Goal: Information Seeking & Learning: Find specific fact

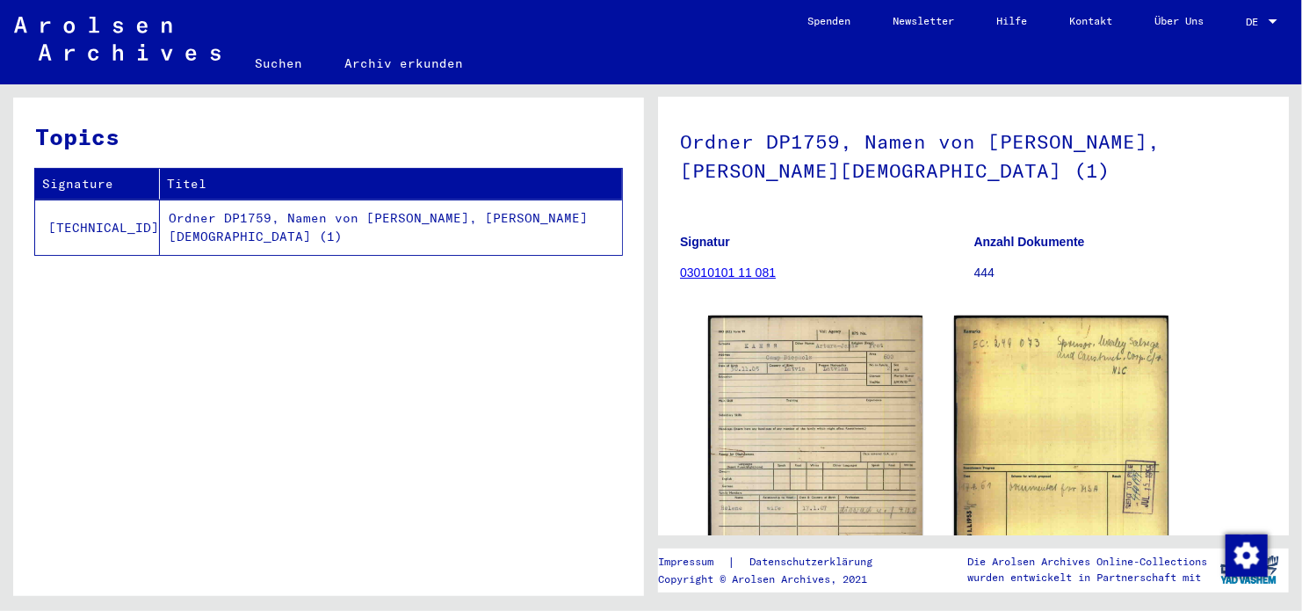
scroll to position [264, 0]
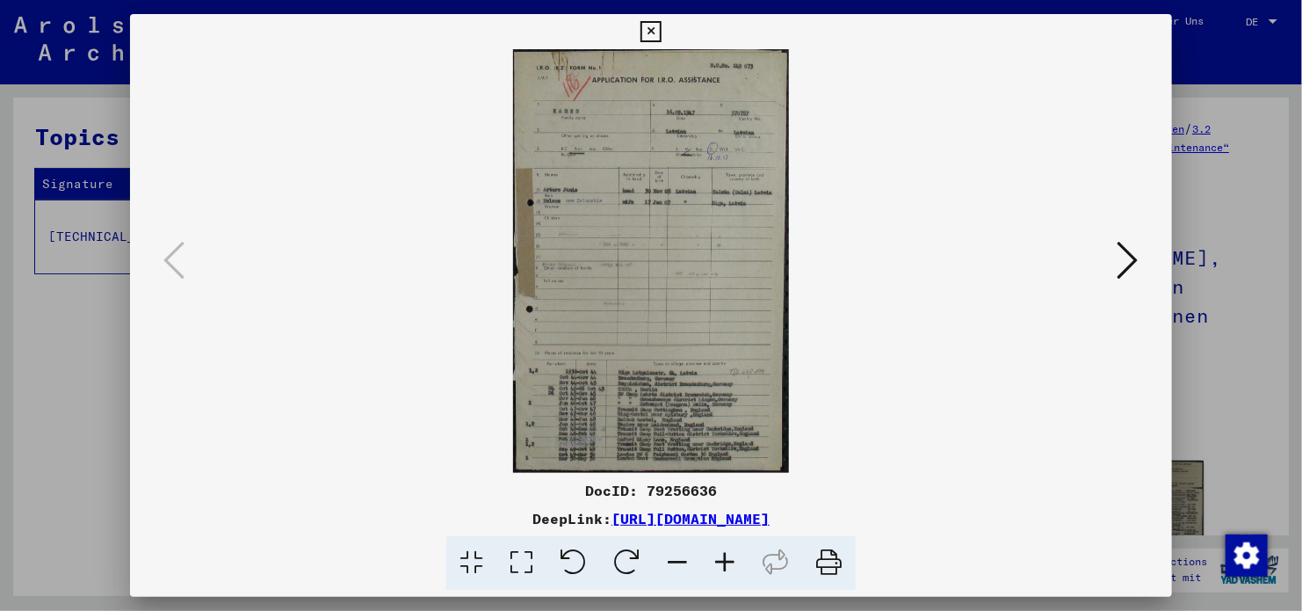
scroll to position [88, 0]
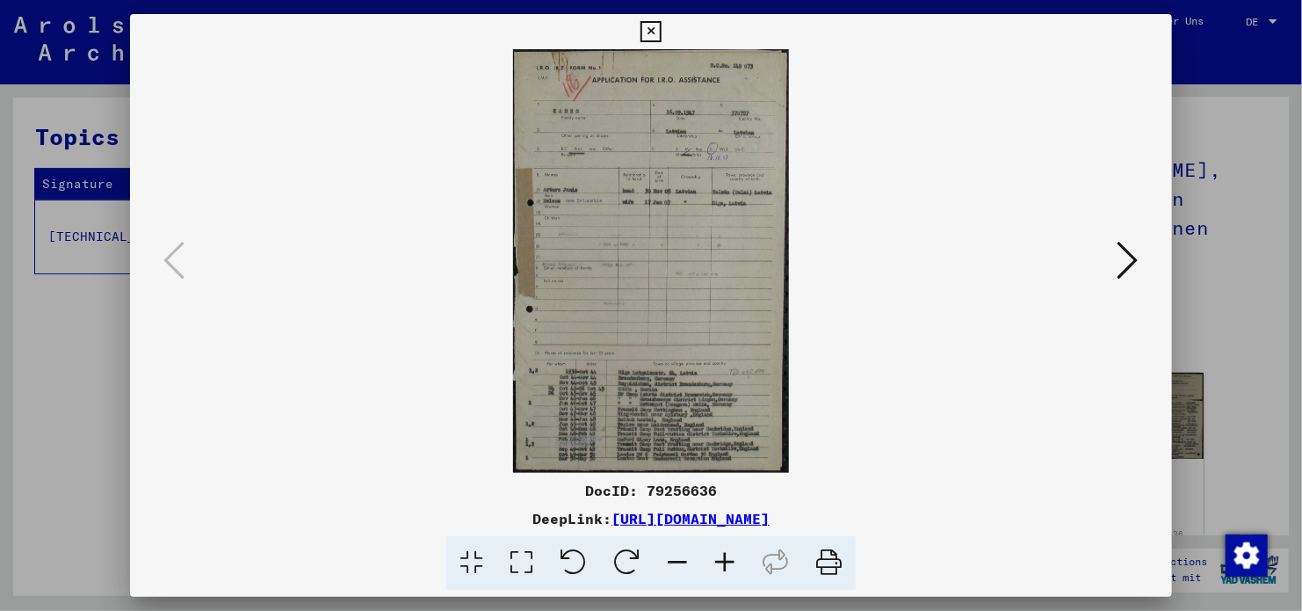
click at [645, 35] on icon at bounding box center [651, 31] width 20 height 21
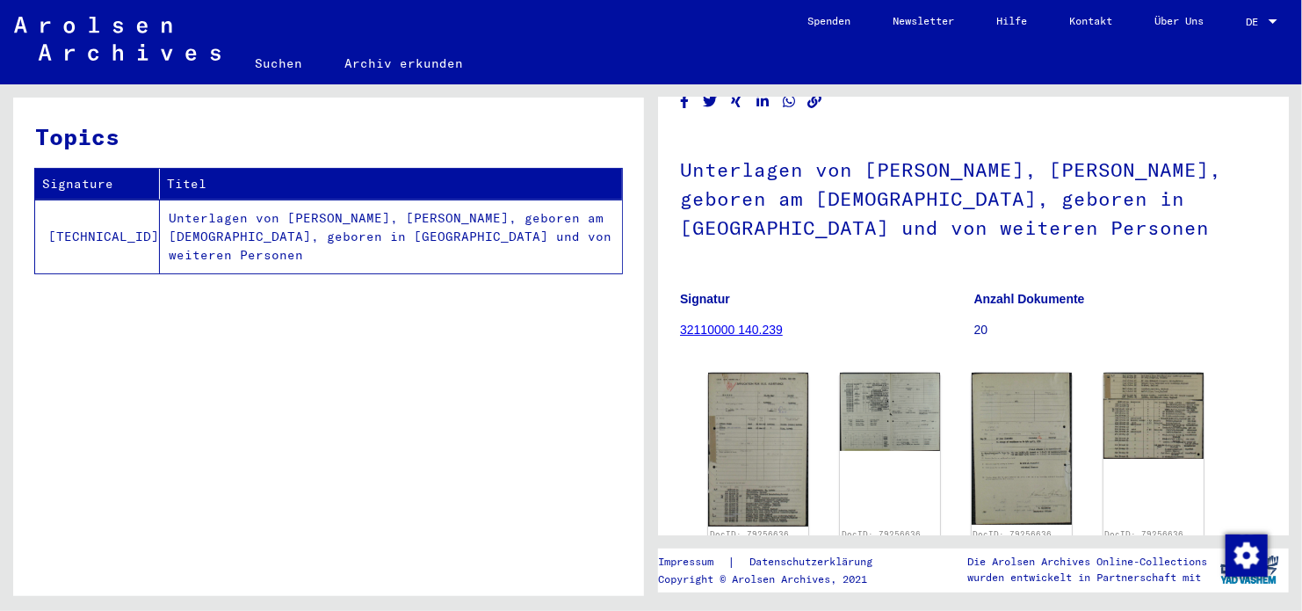
scroll to position [176, 0]
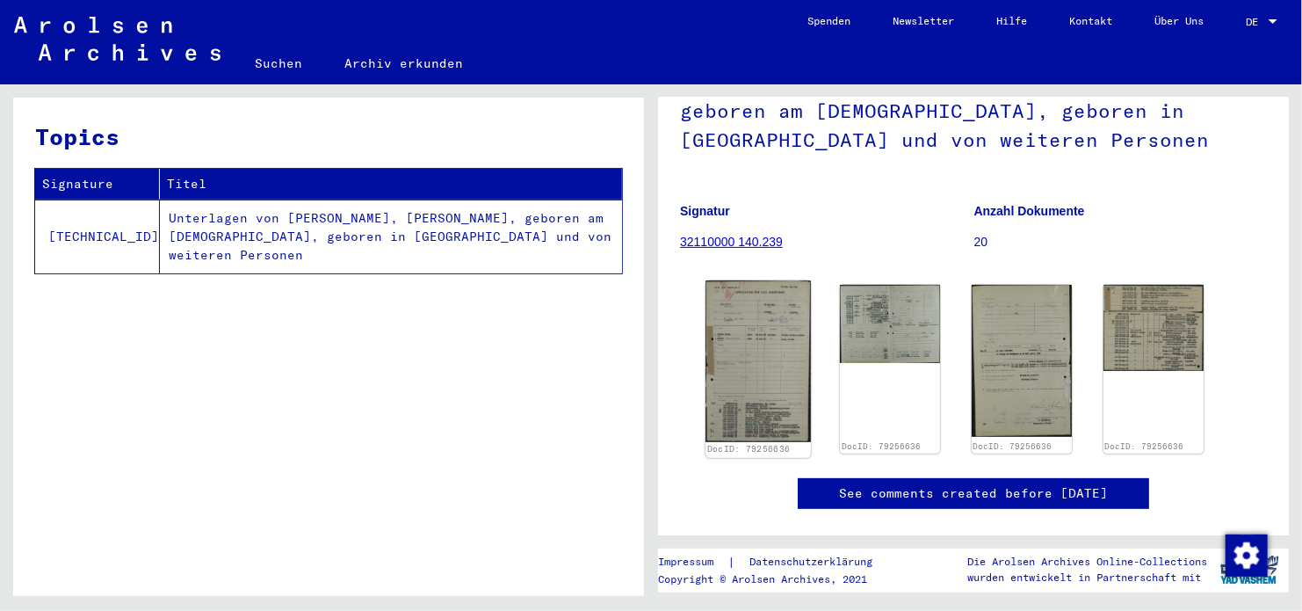
click at [769, 351] on img at bounding box center [758, 361] width 105 height 162
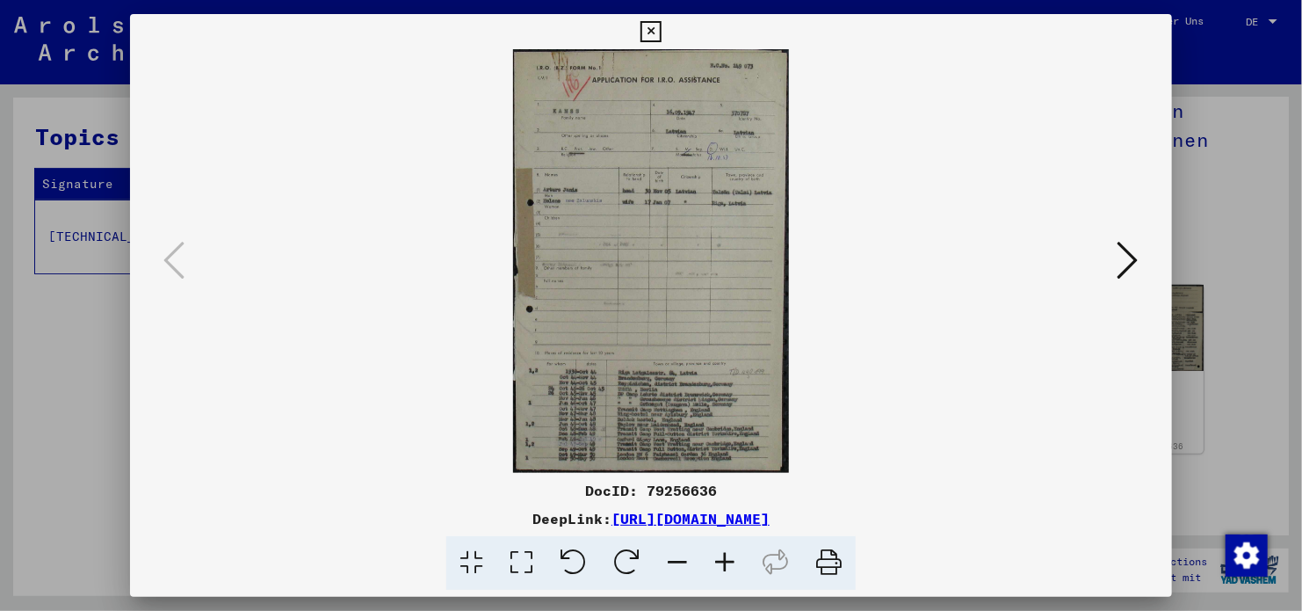
click at [1118, 267] on icon at bounding box center [1128, 260] width 21 height 42
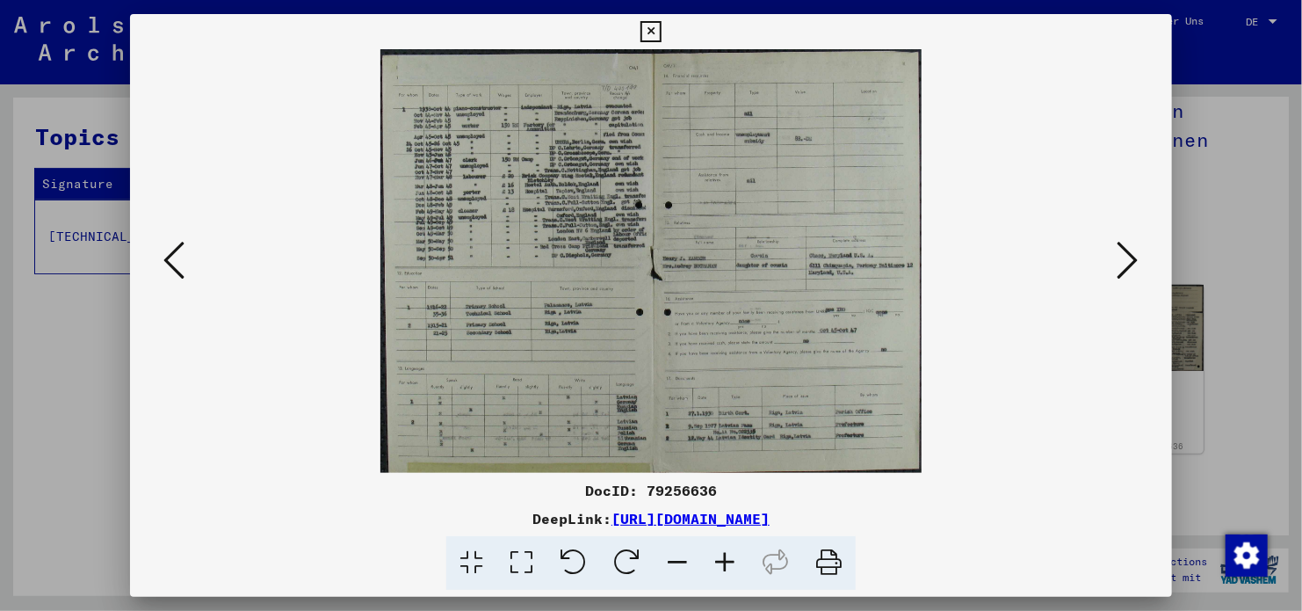
click at [1118, 267] on icon at bounding box center [1128, 260] width 21 height 42
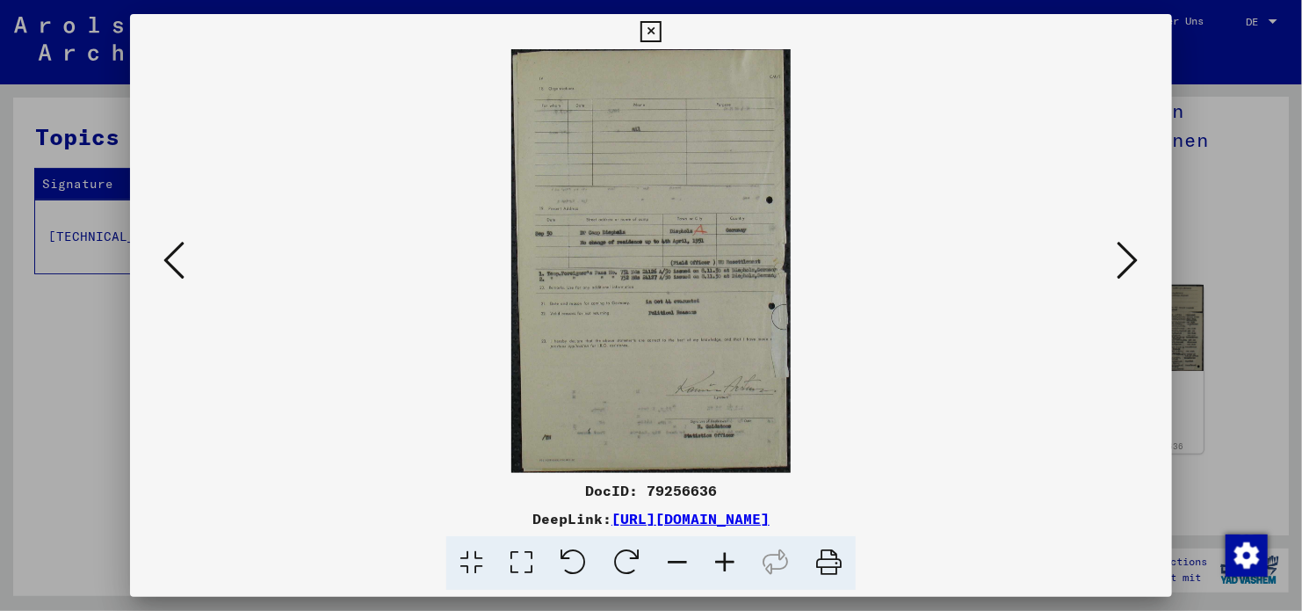
click at [1118, 267] on icon at bounding box center [1128, 260] width 21 height 42
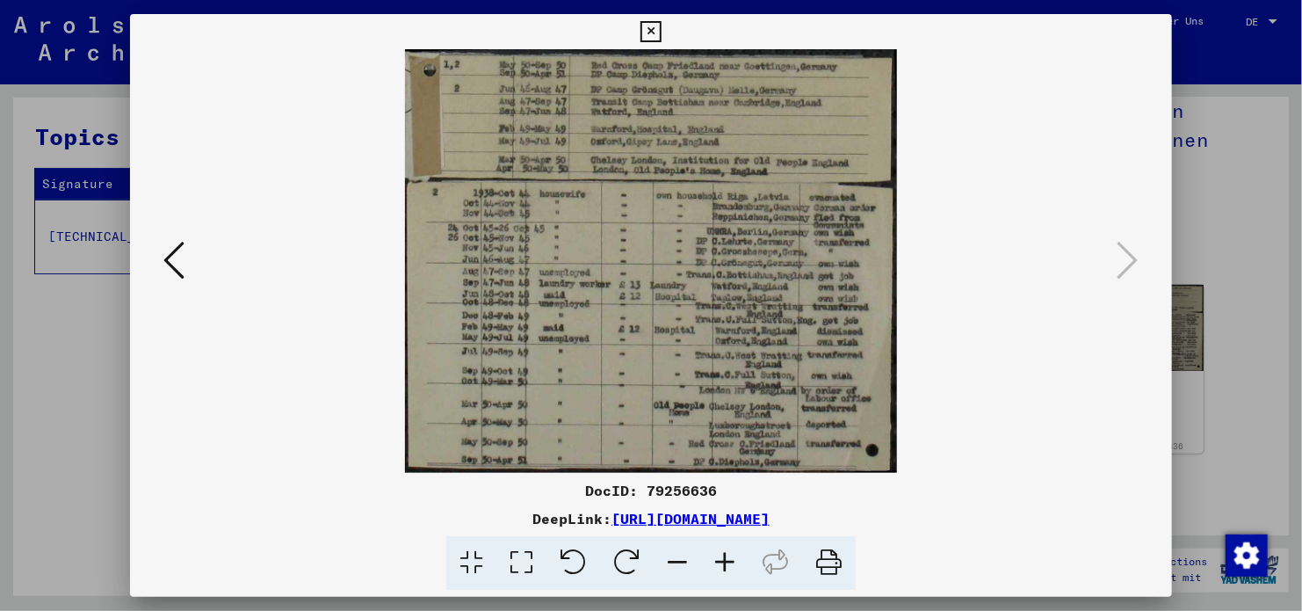
click at [182, 253] on icon at bounding box center [173, 260] width 21 height 42
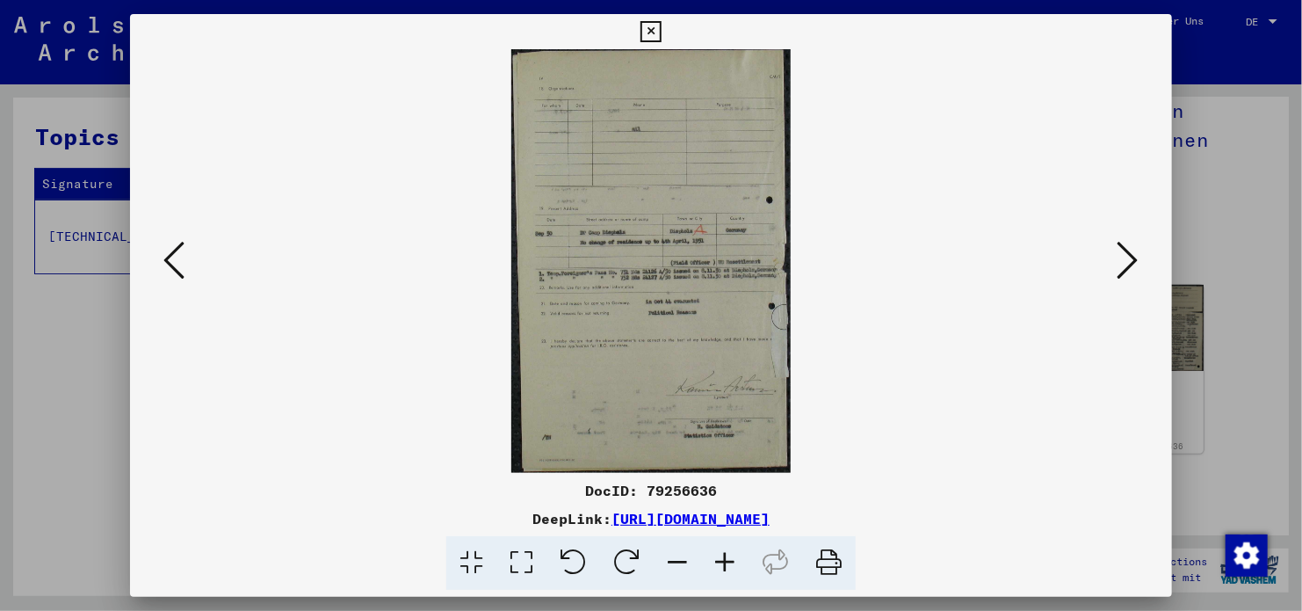
click at [182, 253] on icon at bounding box center [173, 260] width 21 height 42
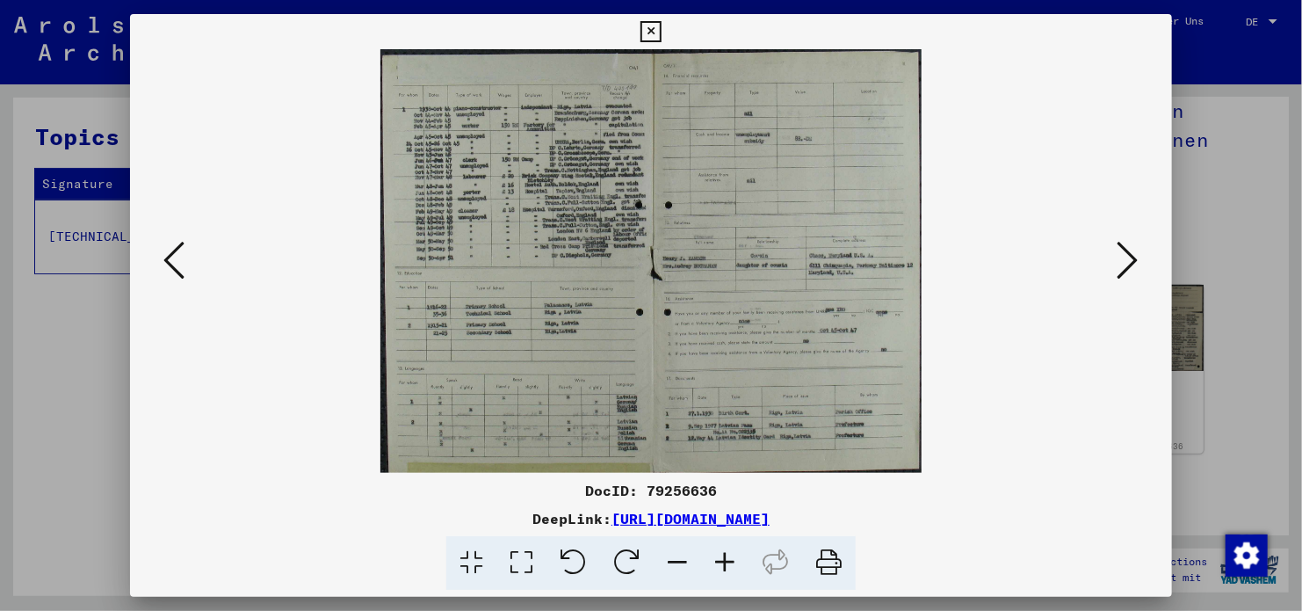
click at [182, 253] on icon at bounding box center [173, 260] width 21 height 42
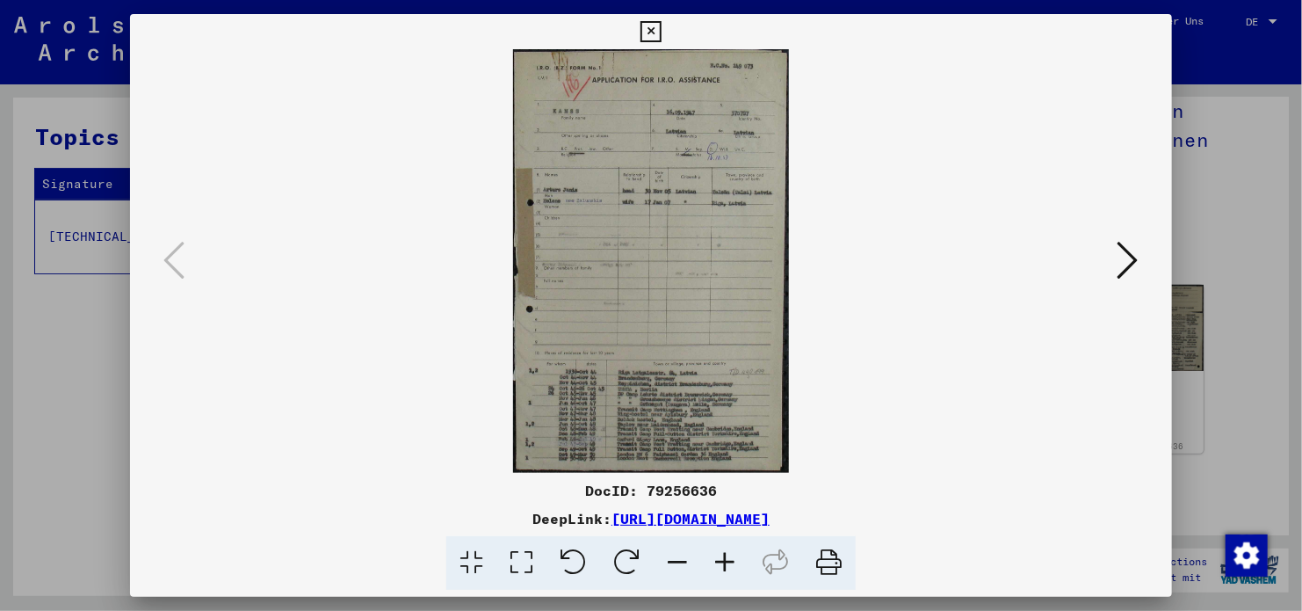
click at [831, 561] on icon at bounding box center [829, 563] width 54 height 54
click at [645, 38] on icon at bounding box center [651, 31] width 20 height 21
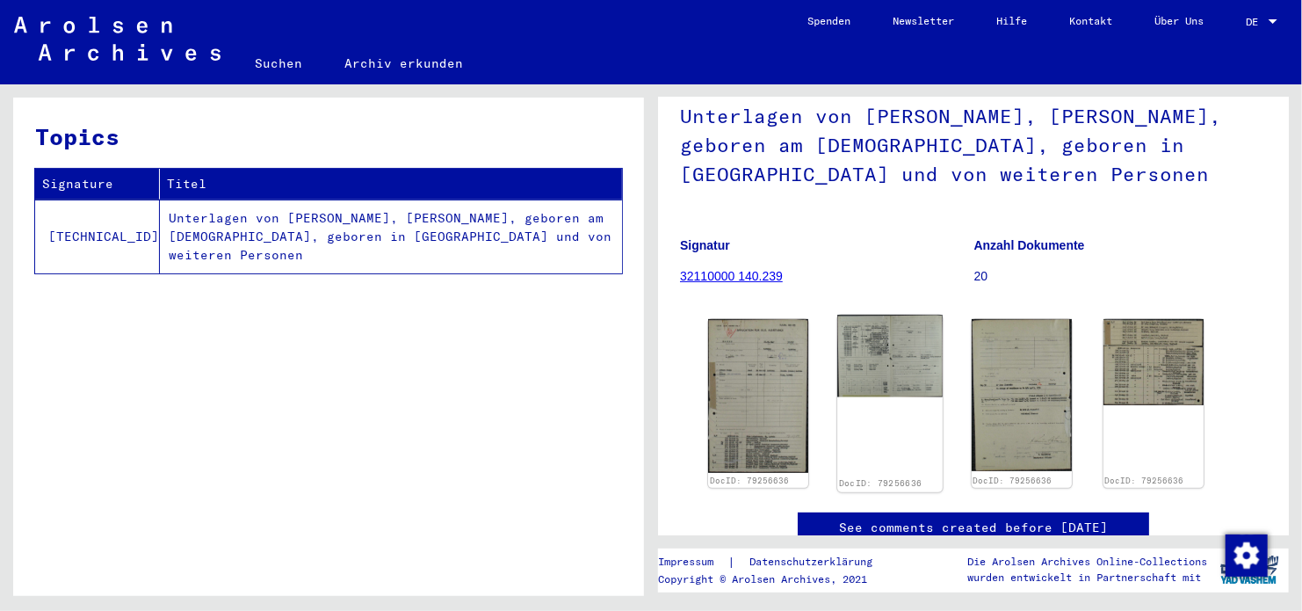
scroll to position [351, 0]
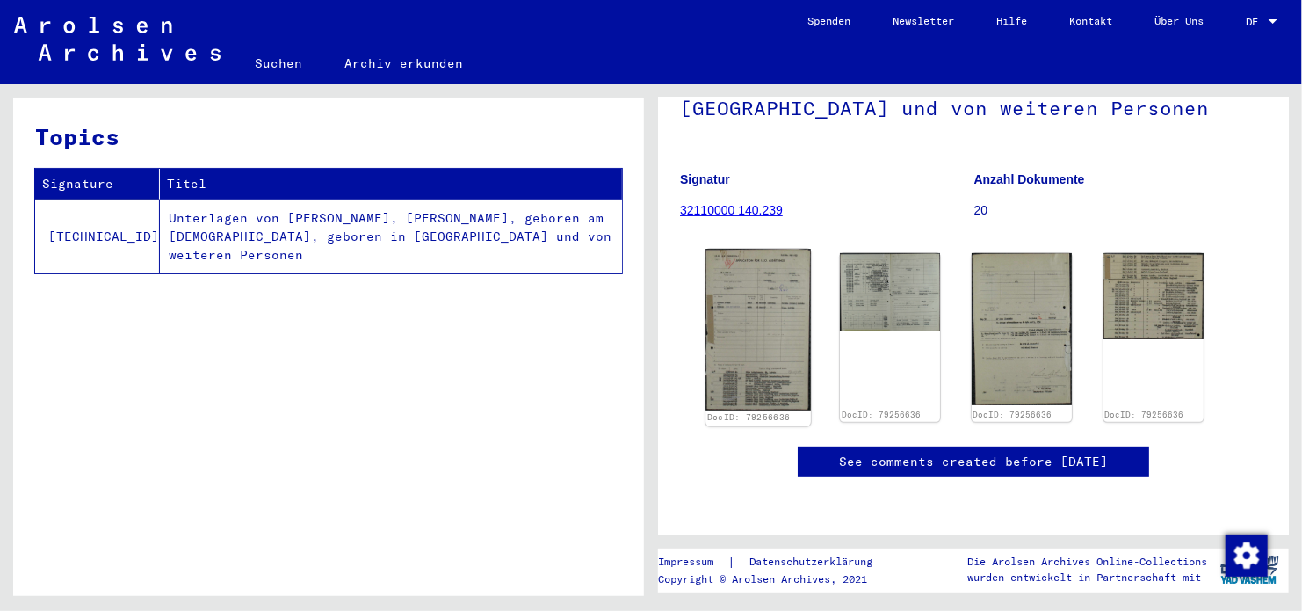
click at [793, 249] on img at bounding box center [758, 330] width 105 height 162
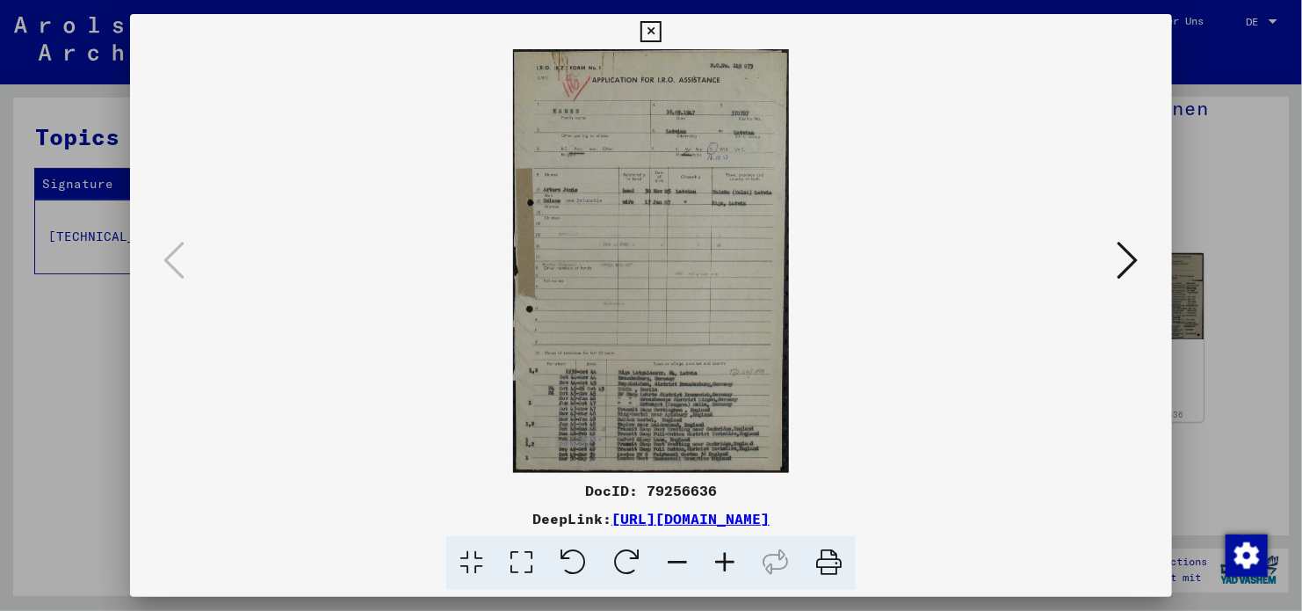
click at [1134, 250] on icon at bounding box center [1128, 260] width 21 height 42
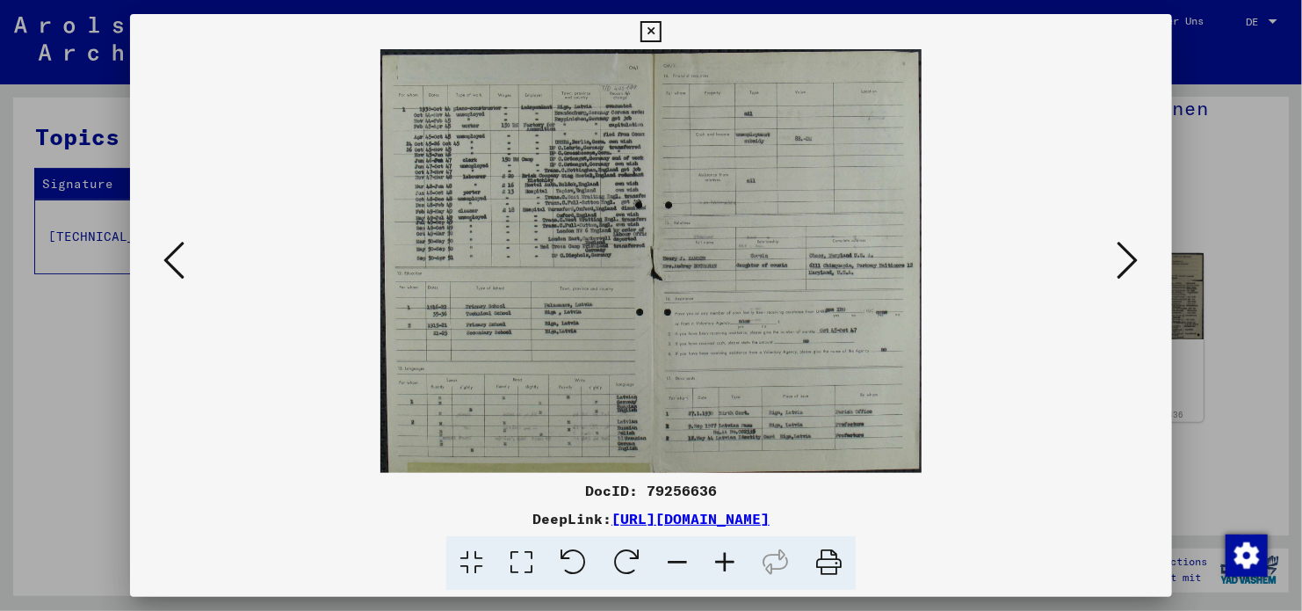
click at [1127, 259] on icon at bounding box center [1128, 260] width 21 height 42
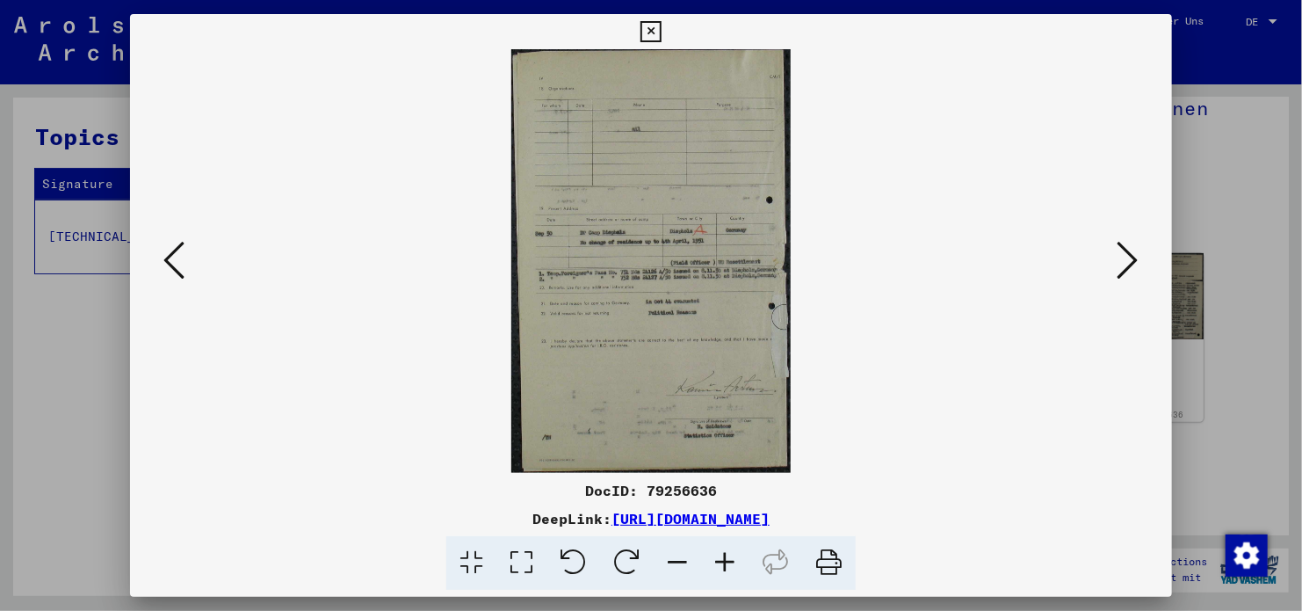
click at [1134, 257] on icon at bounding box center [1128, 260] width 21 height 42
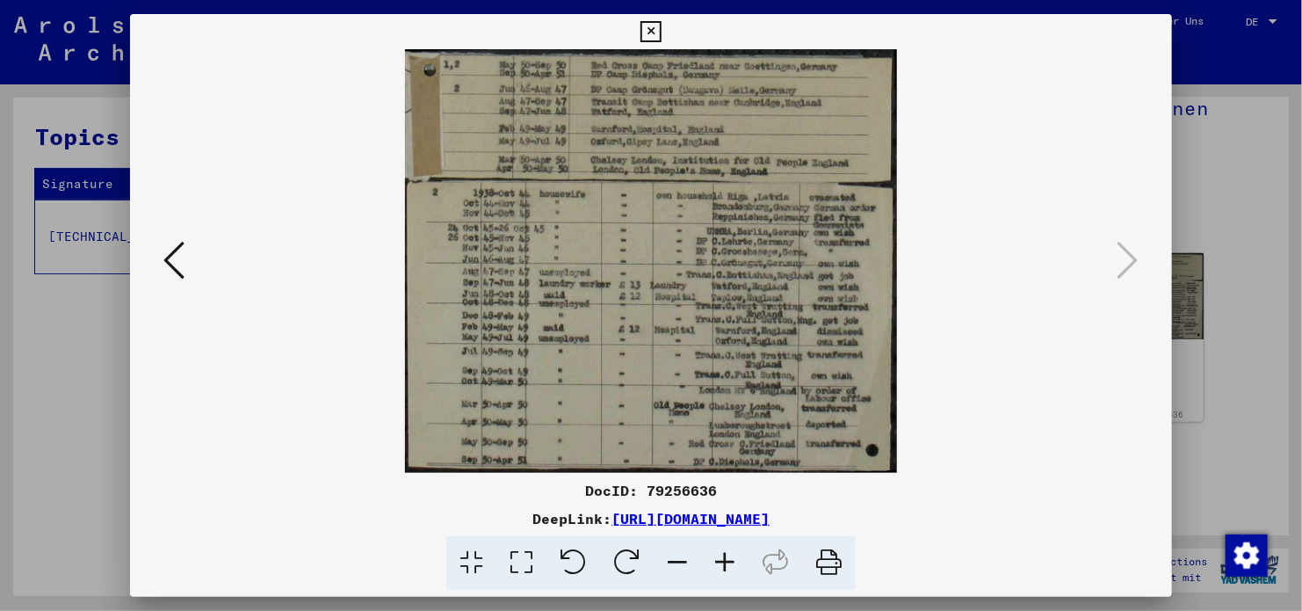
click at [656, 26] on icon at bounding box center [651, 31] width 20 height 21
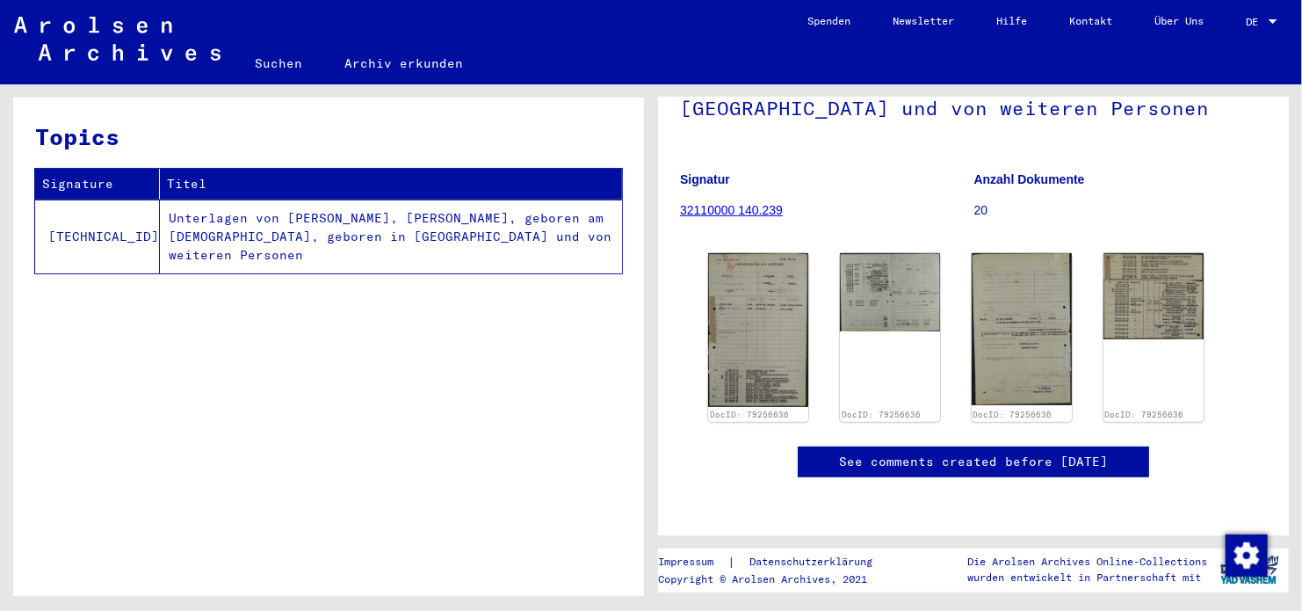
scroll to position [264, 0]
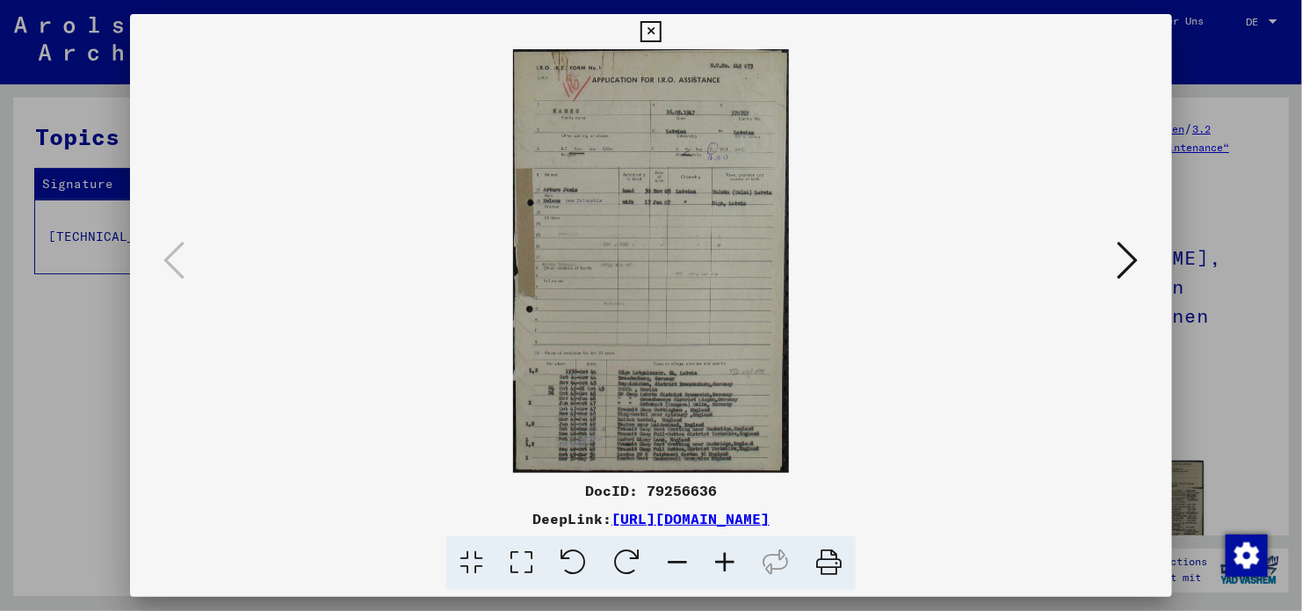
scroll to position [176, 0]
click at [653, 34] on icon at bounding box center [651, 31] width 20 height 21
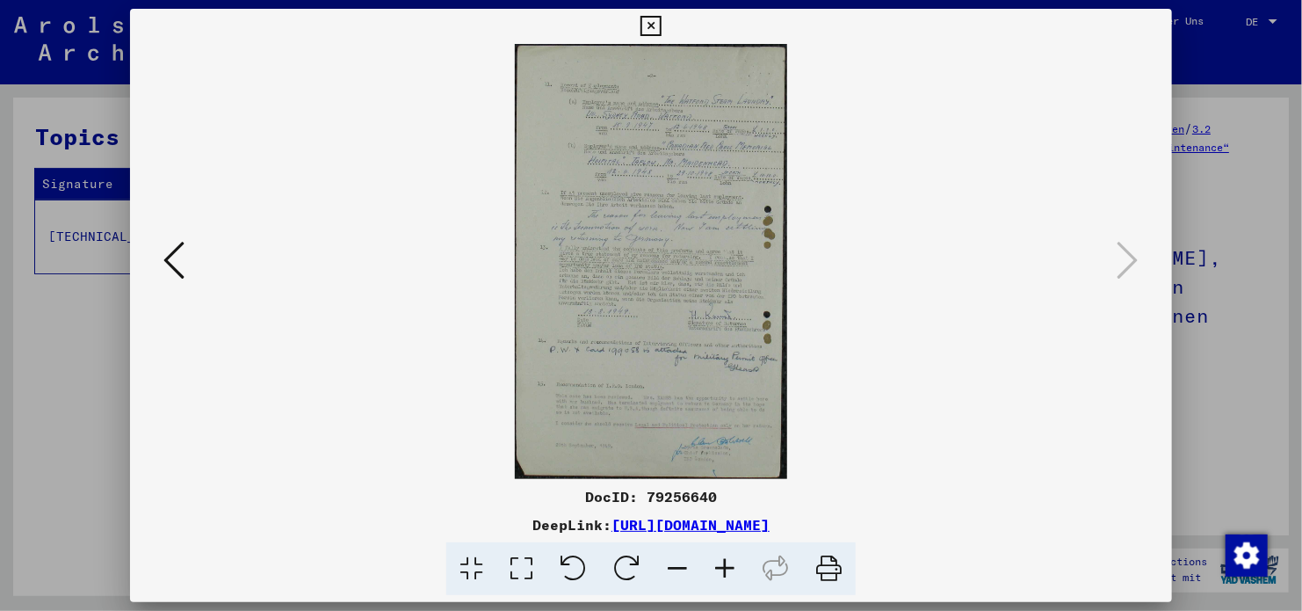
scroll to position [351, 0]
click at [656, 24] on icon at bounding box center [651, 26] width 20 height 21
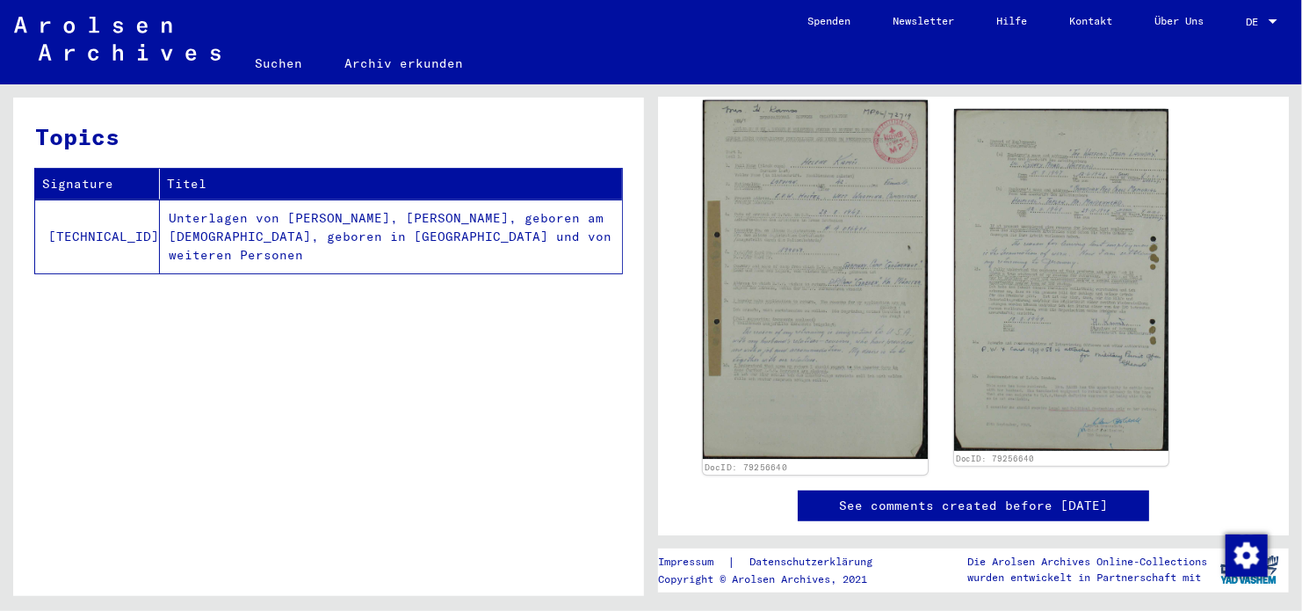
click at [895, 260] on img at bounding box center [815, 279] width 225 height 359
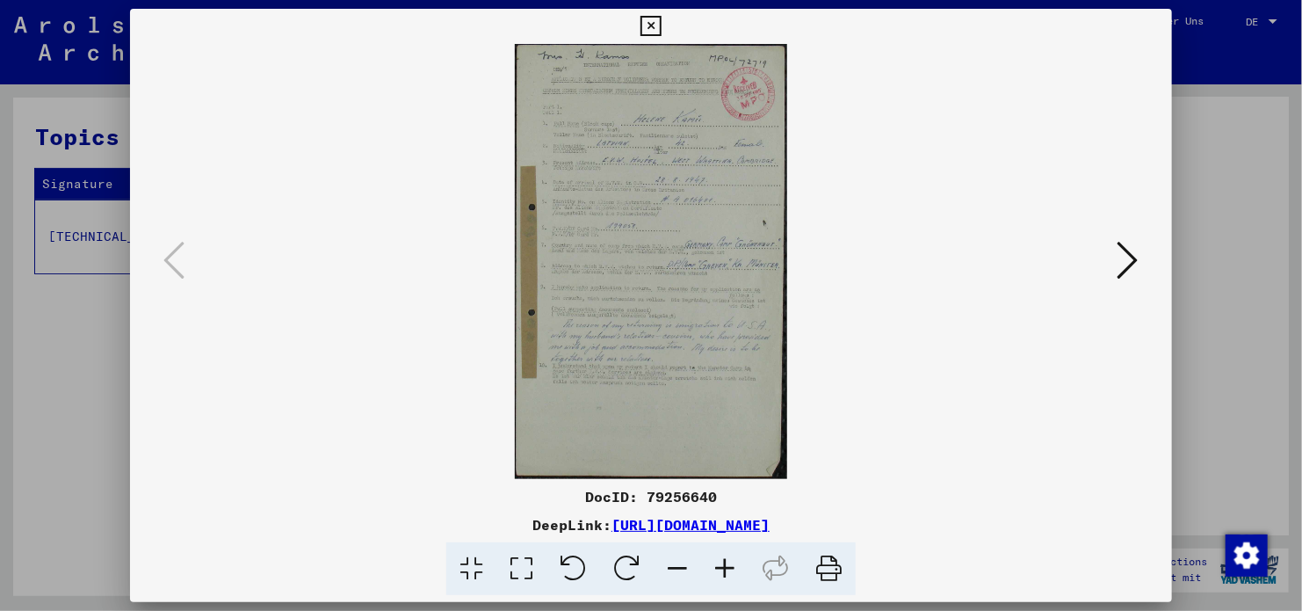
click at [1120, 264] on icon at bounding box center [1128, 260] width 21 height 42
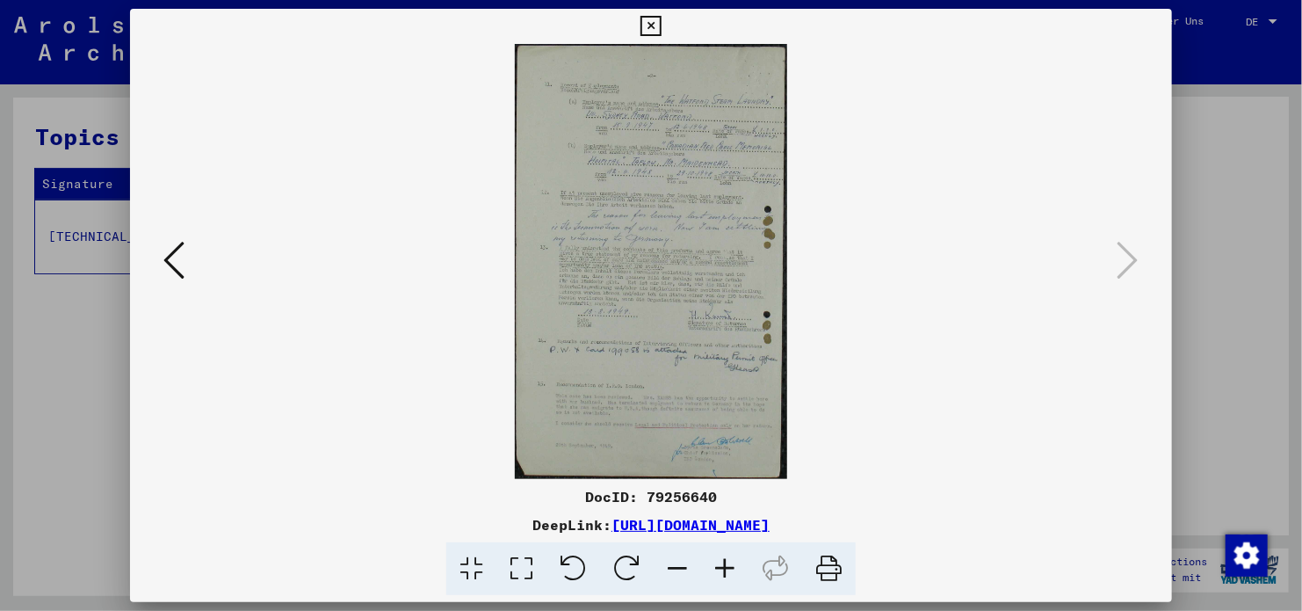
click at [183, 264] on icon at bounding box center [173, 260] width 21 height 42
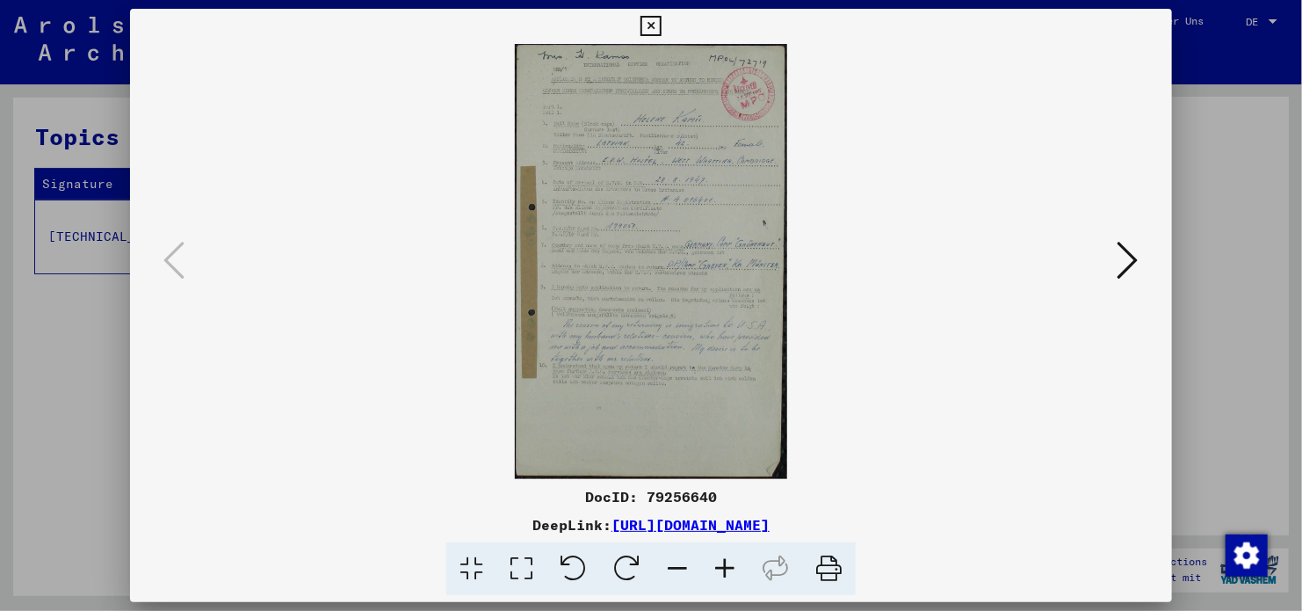
click at [1135, 267] on icon at bounding box center [1128, 260] width 21 height 42
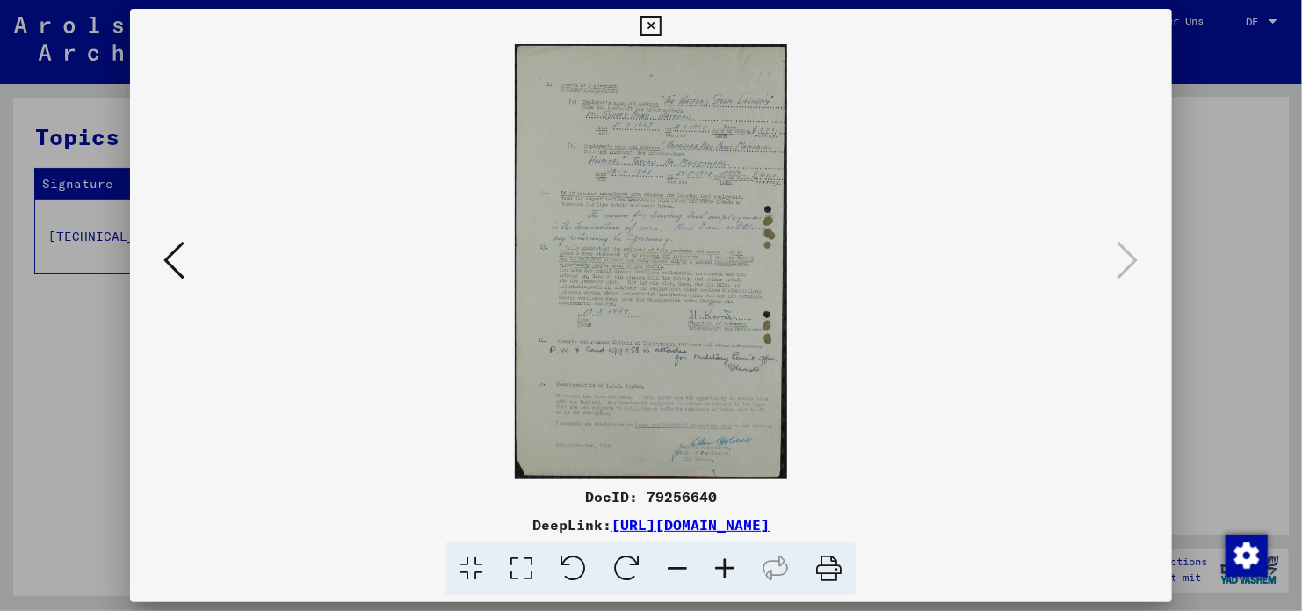
click at [648, 19] on icon at bounding box center [651, 26] width 20 height 21
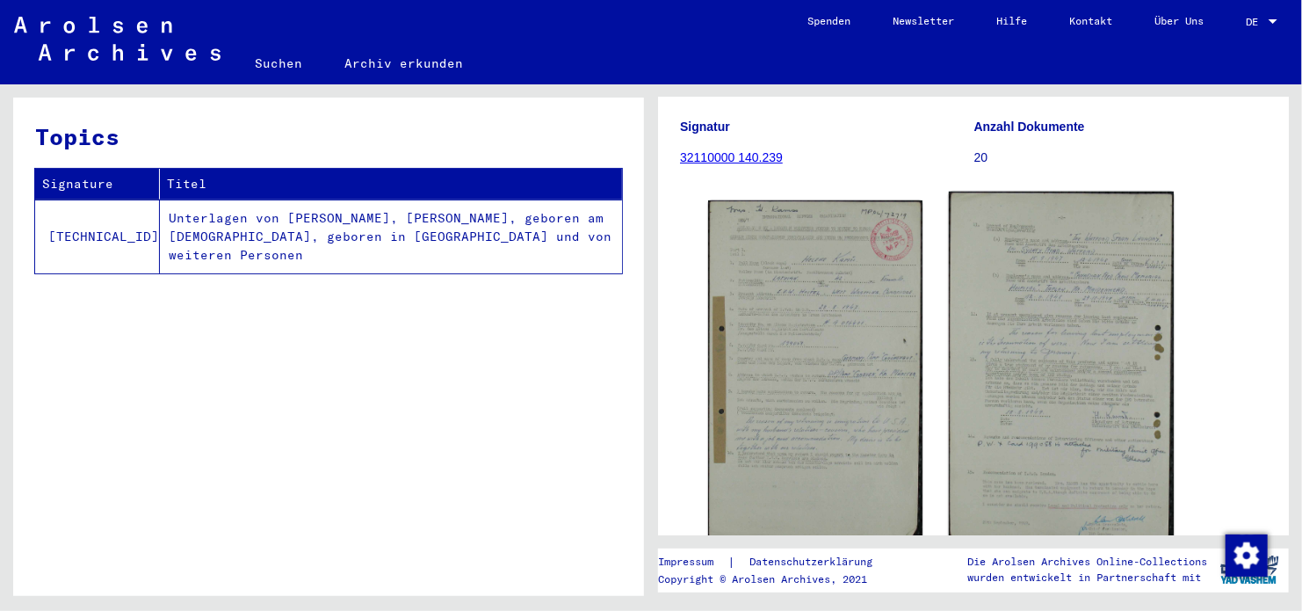
scroll to position [264, 0]
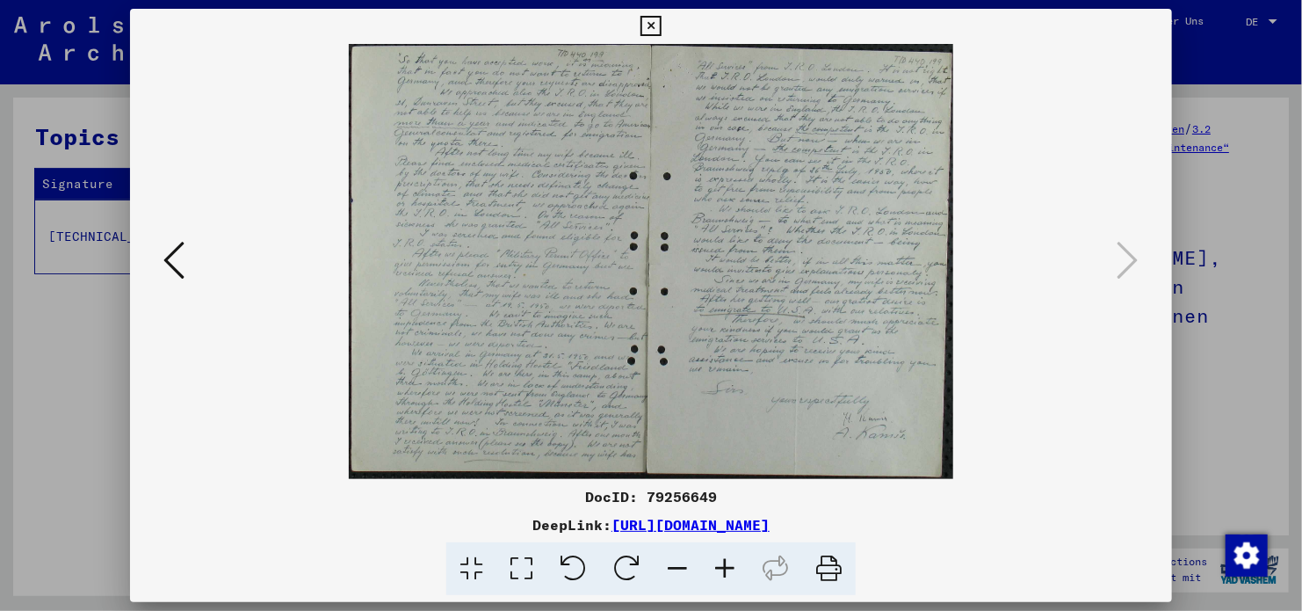
scroll to position [264, 0]
click at [643, 29] on icon at bounding box center [651, 26] width 20 height 21
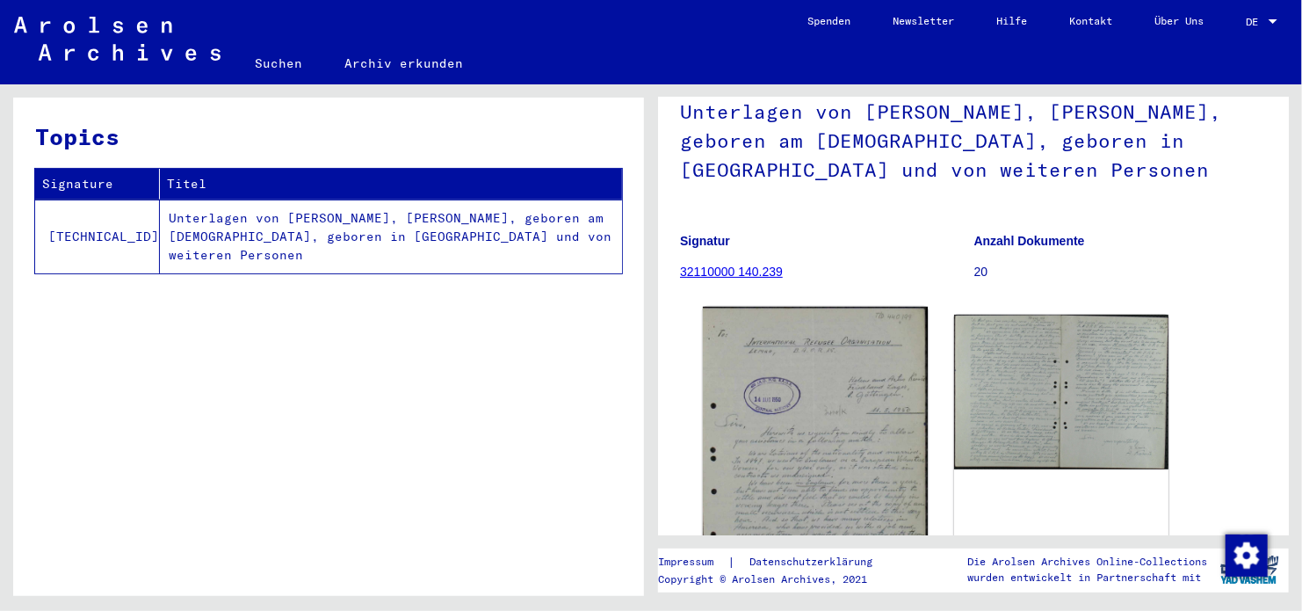
scroll to position [351, 0]
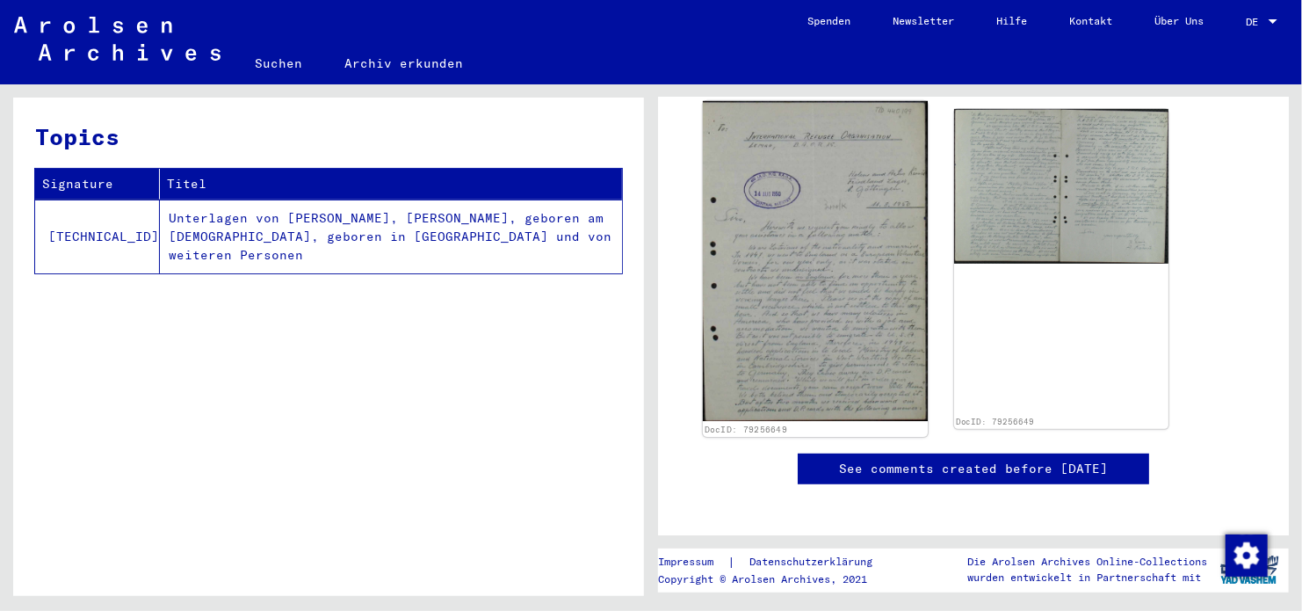
click at [832, 285] on img at bounding box center [815, 261] width 225 height 321
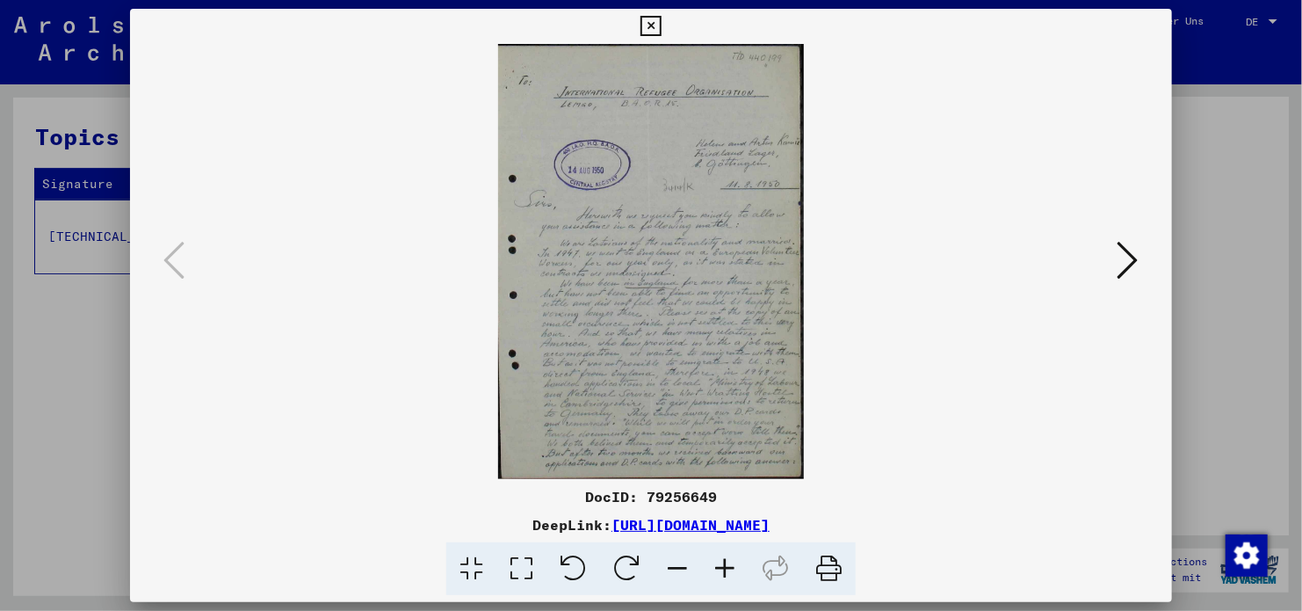
click at [645, 25] on icon at bounding box center [651, 26] width 20 height 21
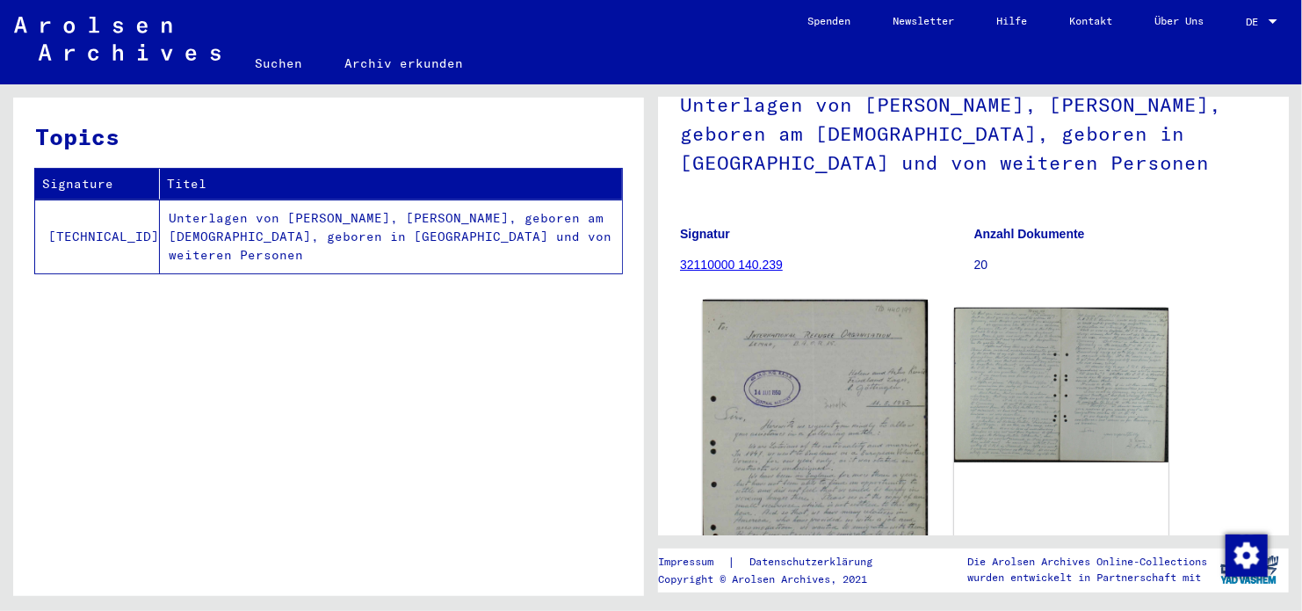
scroll to position [264, 0]
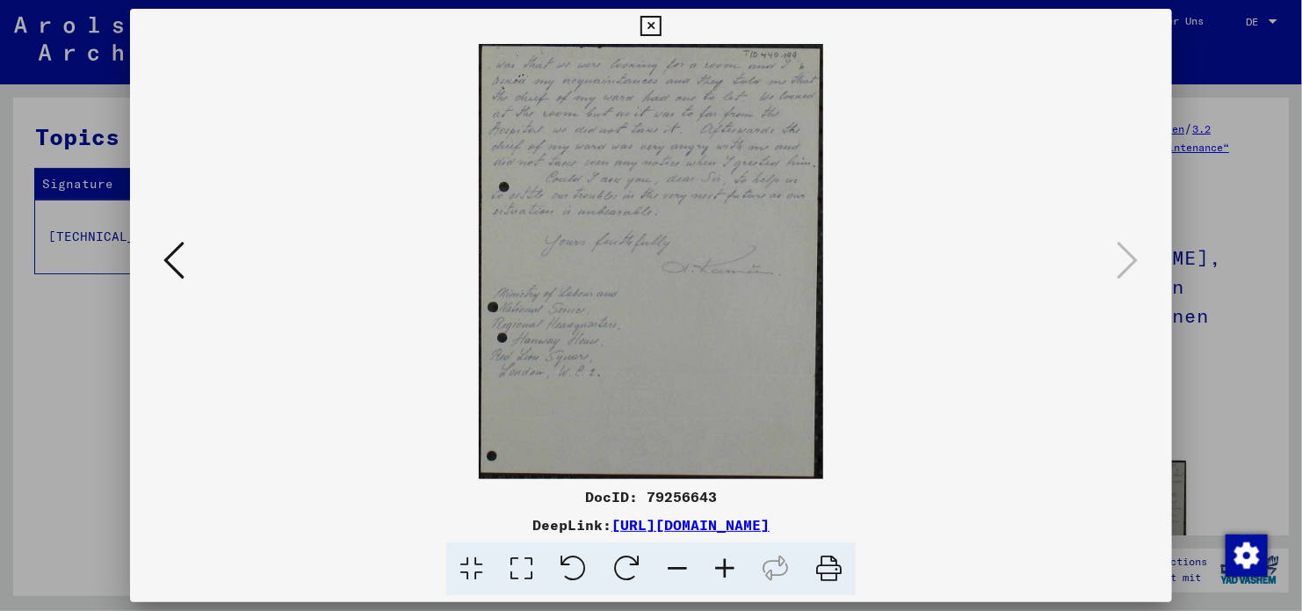
scroll to position [176, 0]
click at [653, 27] on icon at bounding box center [651, 26] width 20 height 21
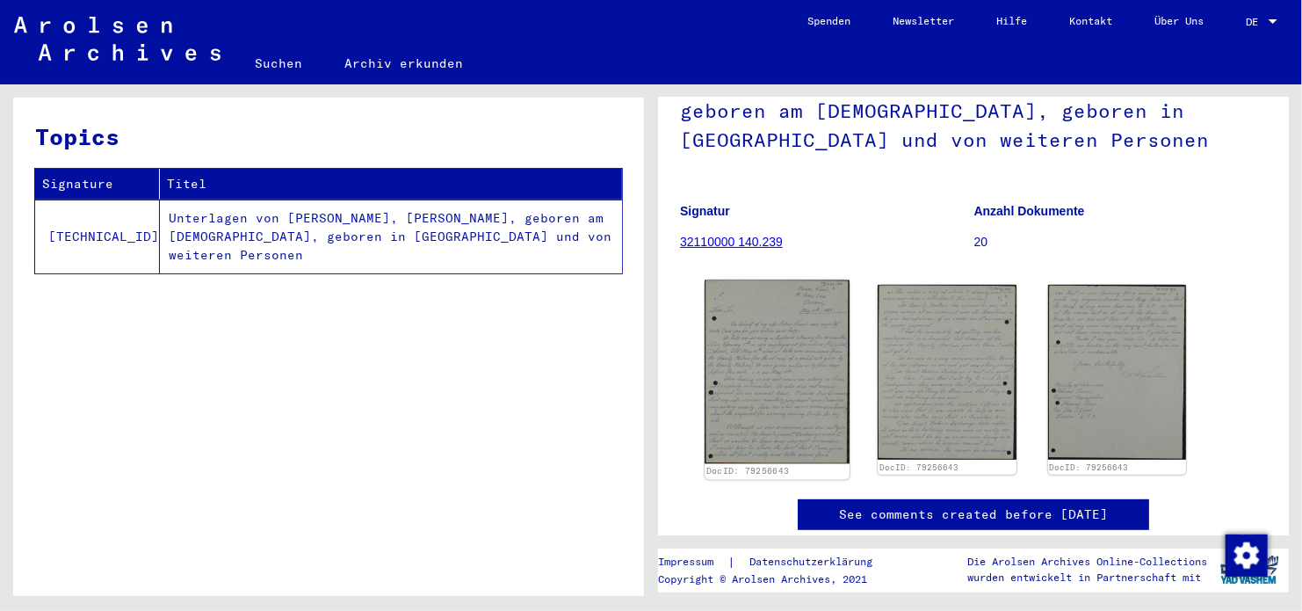
click at [750, 381] on img at bounding box center [777, 372] width 145 height 184
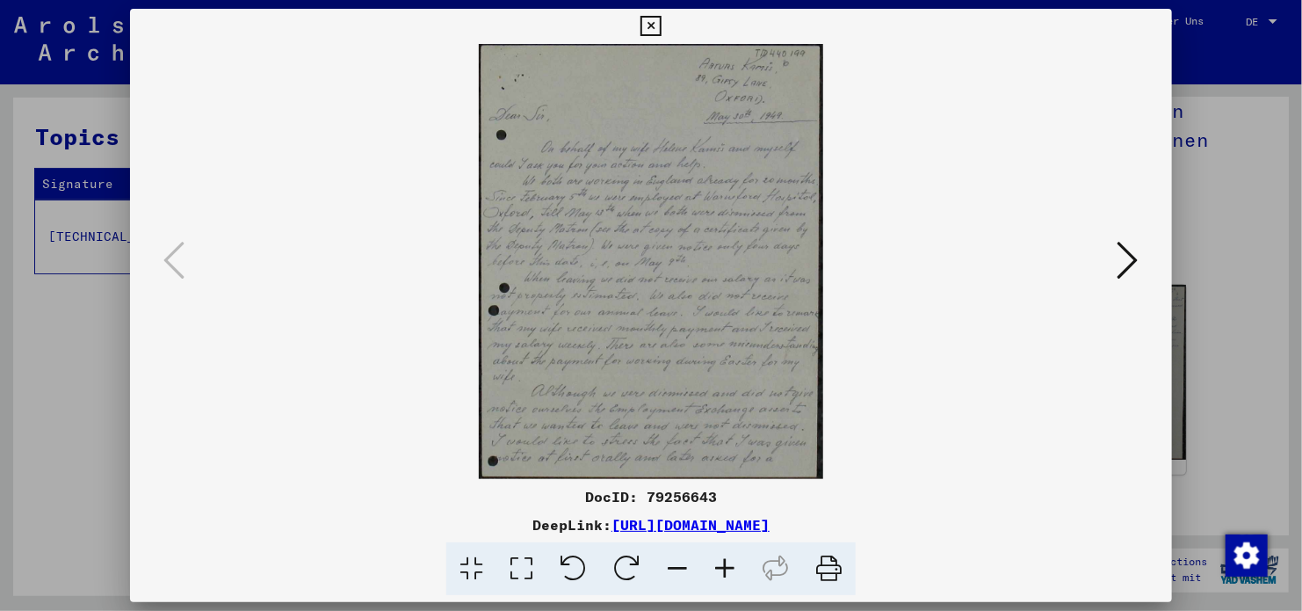
click at [1134, 260] on icon at bounding box center [1128, 260] width 21 height 42
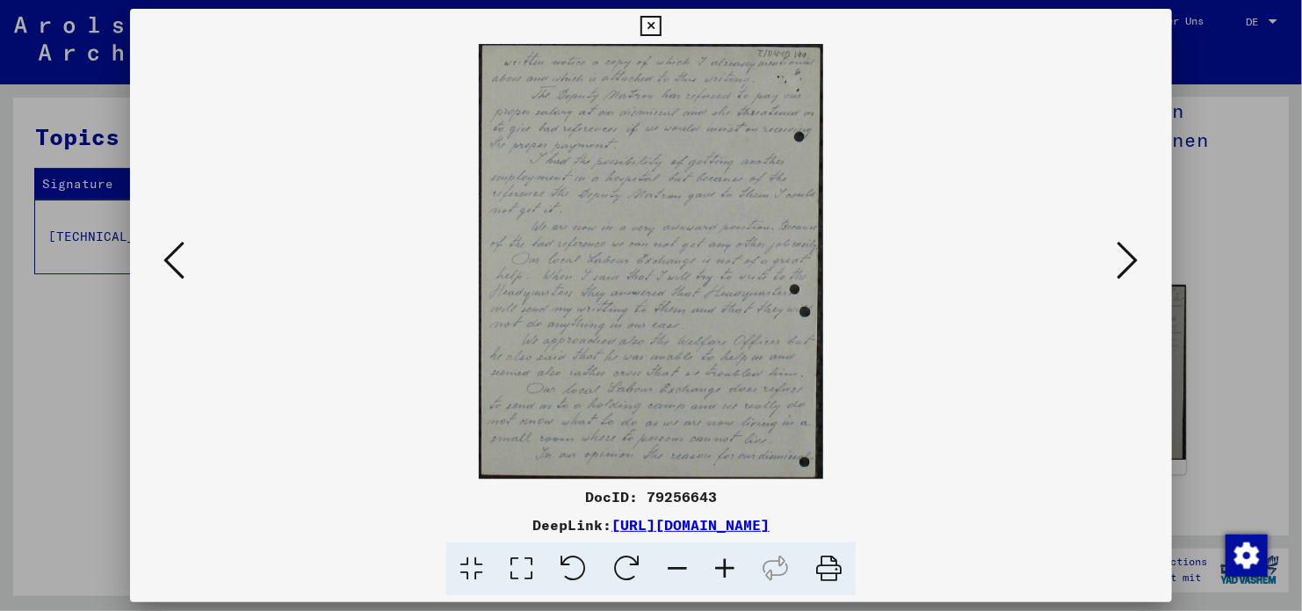
click at [1141, 257] on button at bounding box center [1128, 261] width 32 height 50
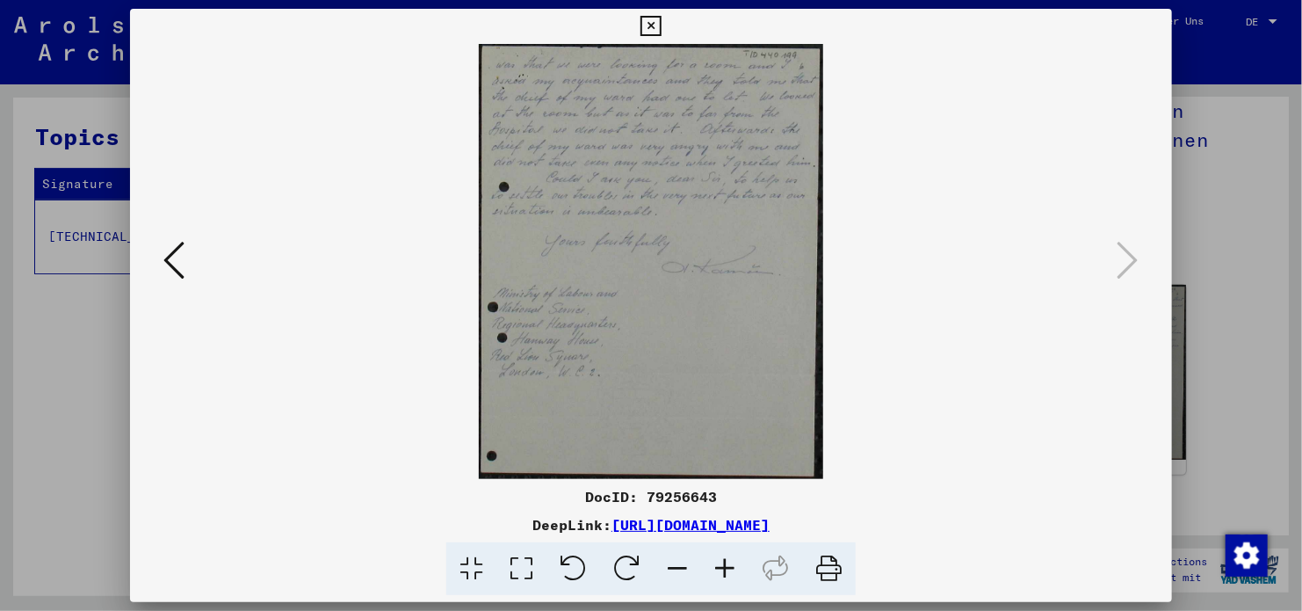
click at [658, 21] on icon at bounding box center [651, 26] width 20 height 21
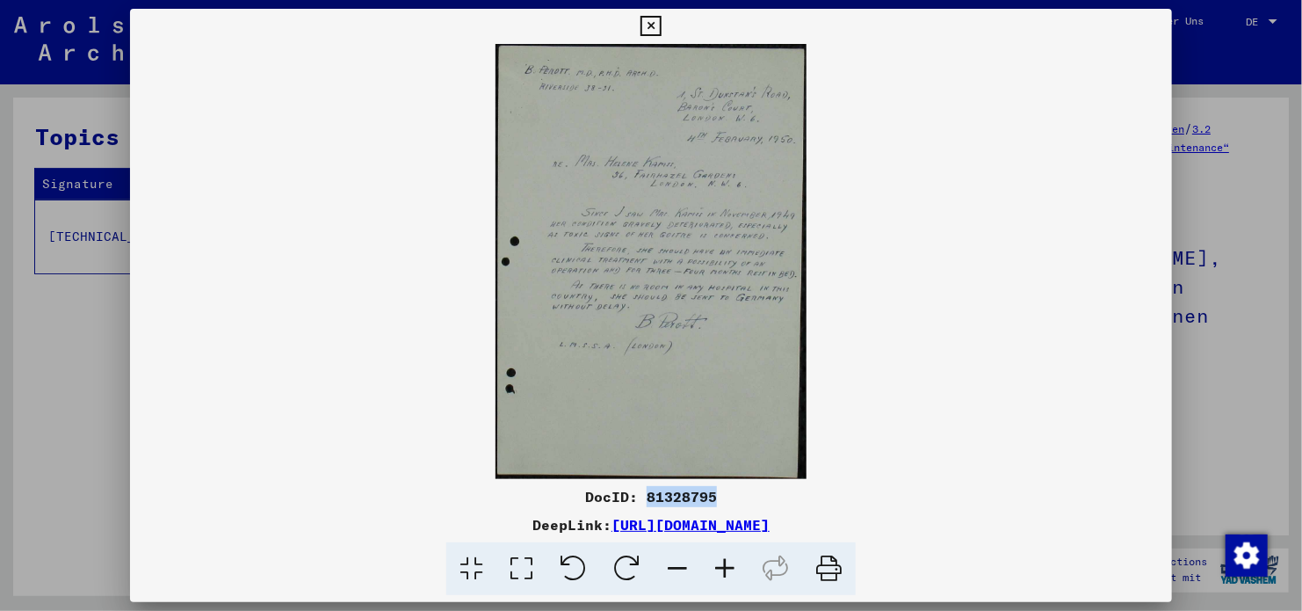
scroll to position [615, 0]
click at [653, 31] on icon at bounding box center [651, 26] width 20 height 21
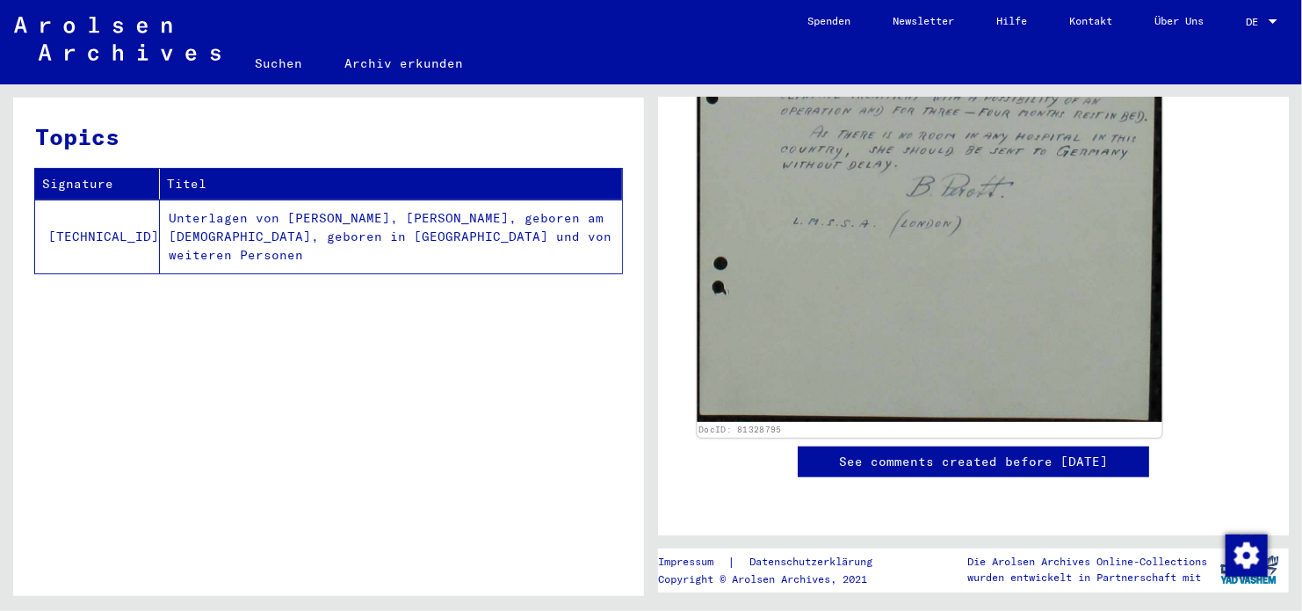
scroll to position [351, 0]
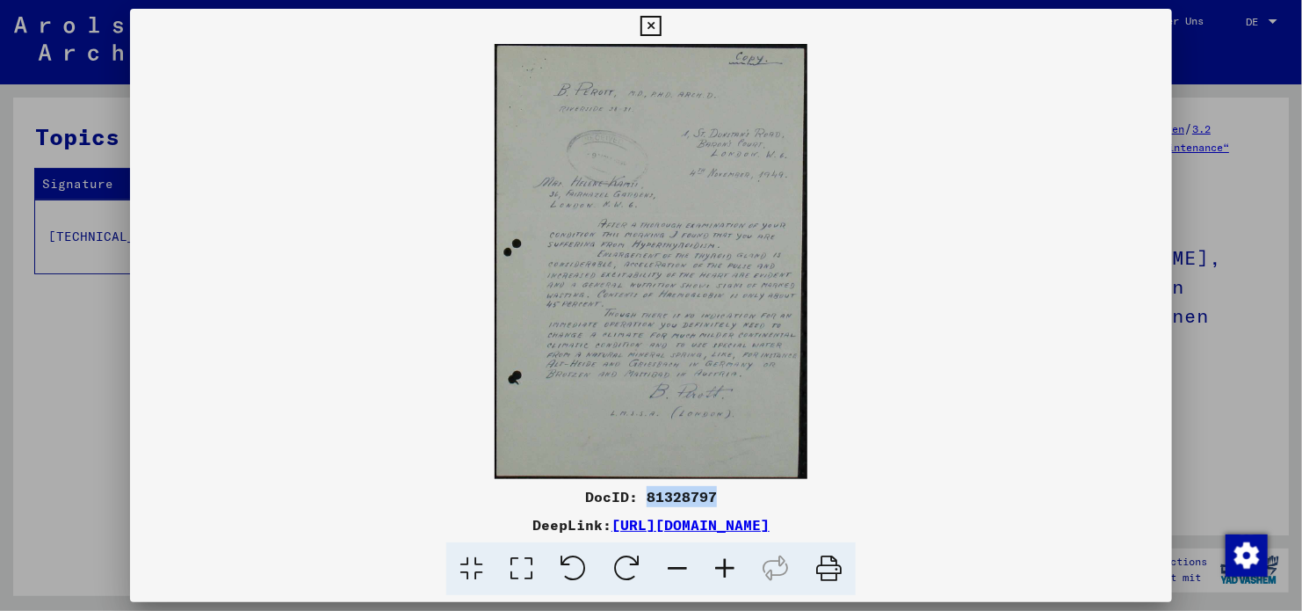
scroll to position [790, 0]
click at [657, 25] on icon at bounding box center [651, 26] width 20 height 21
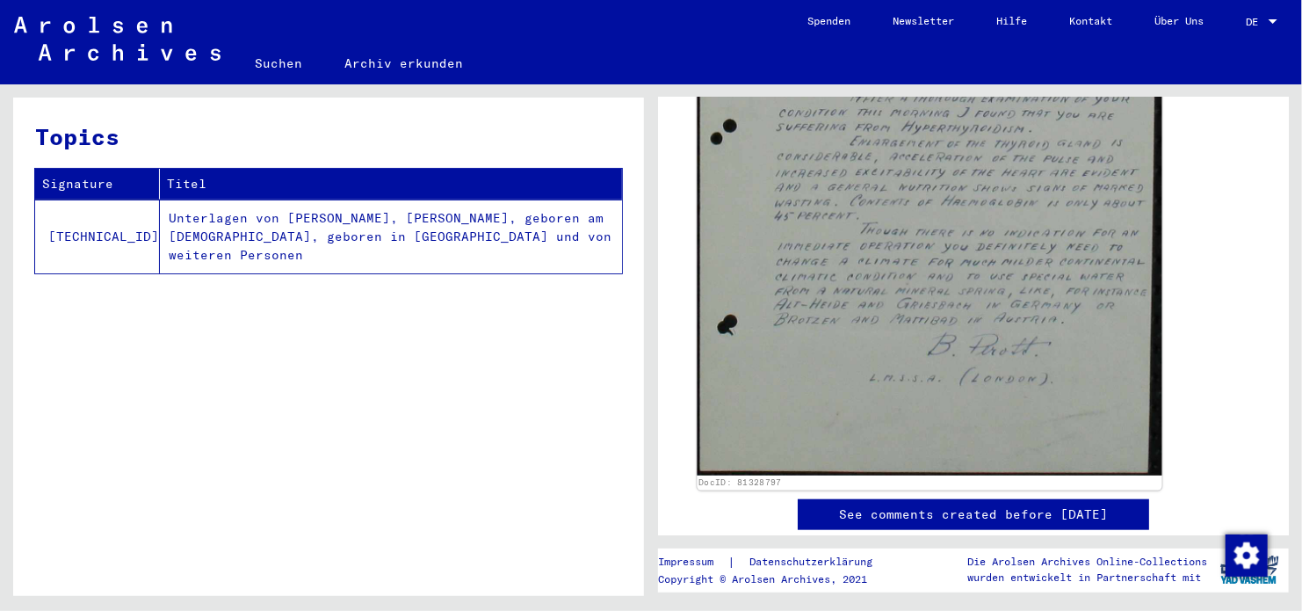
scroll to position [614, 0]
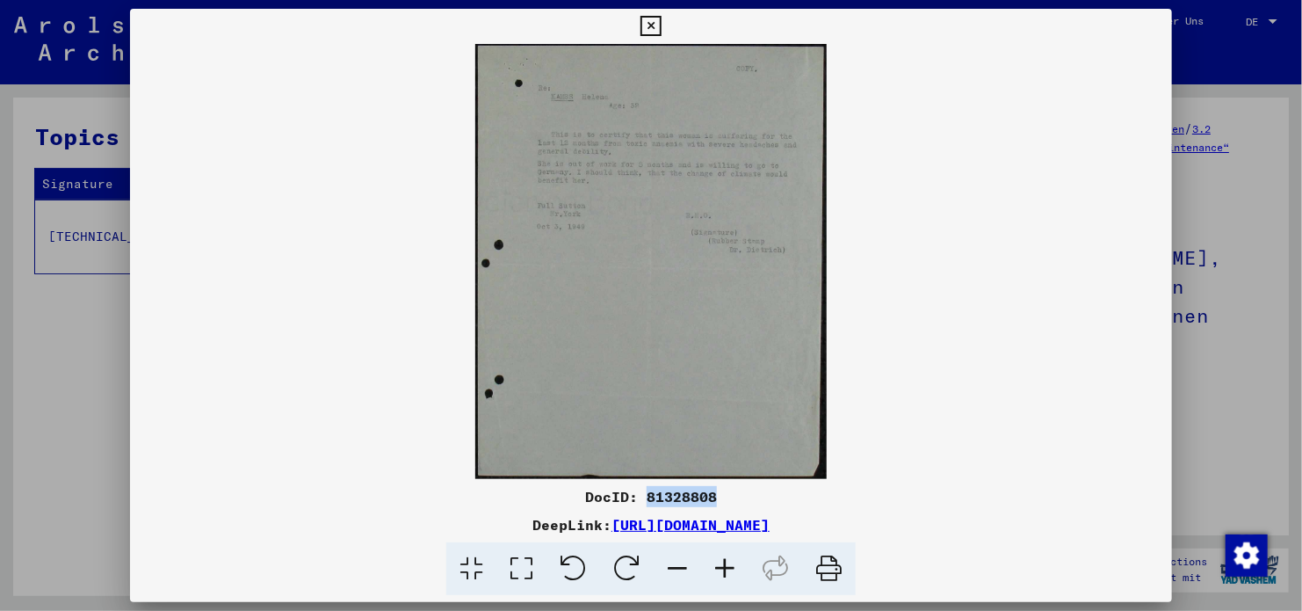
scroll to position [264, 0]
click at [657, 27] on icon at bounding box center [651, 26] width 20 height 21
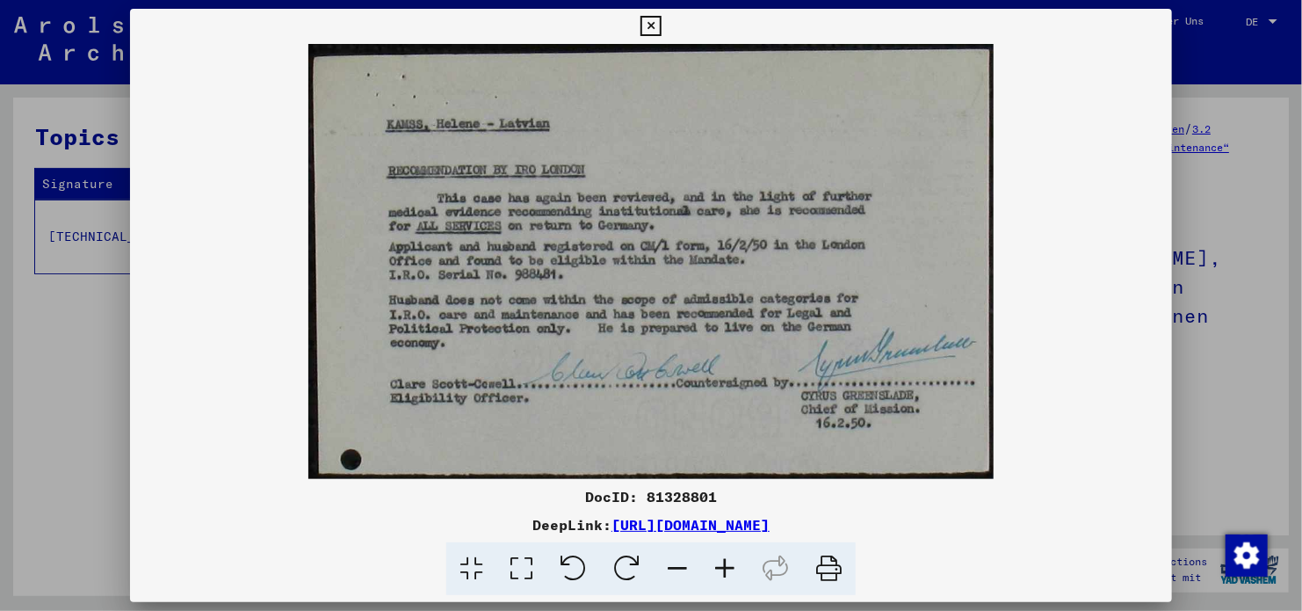
scroll to position [351, 0]
click at [657, 25] on icon at bounding box center [651, 26] width 20 height 21
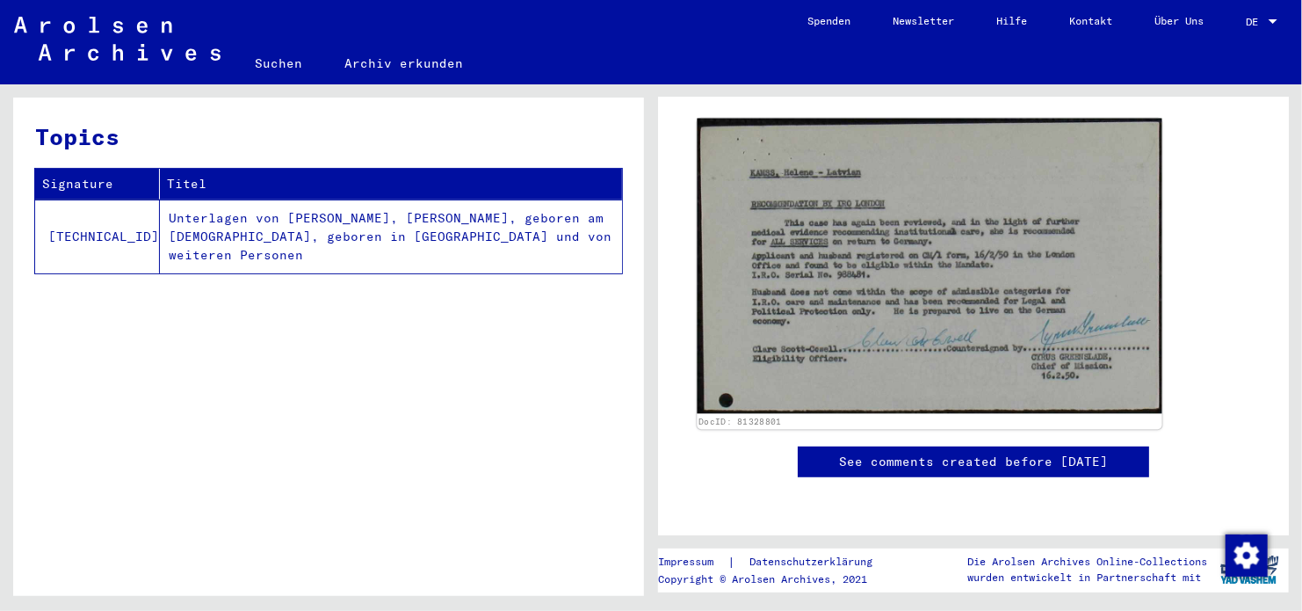
scroll to position [176, 0]
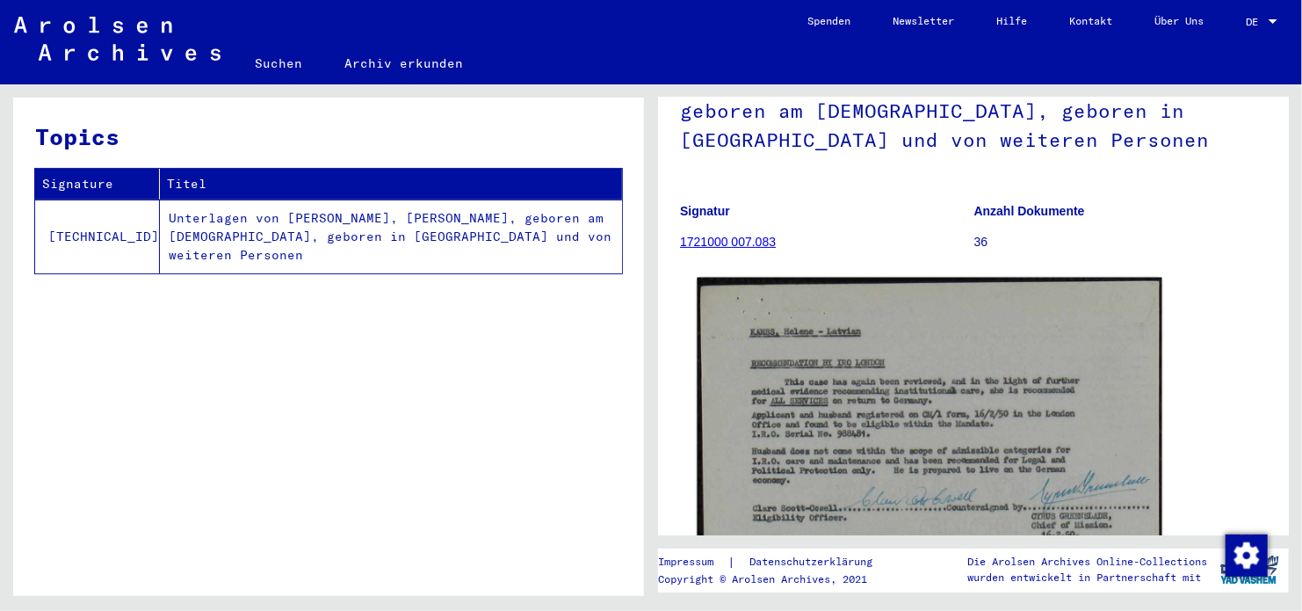
click at [881, 376] on img at bounding box center [929, 425] width 465 height 295
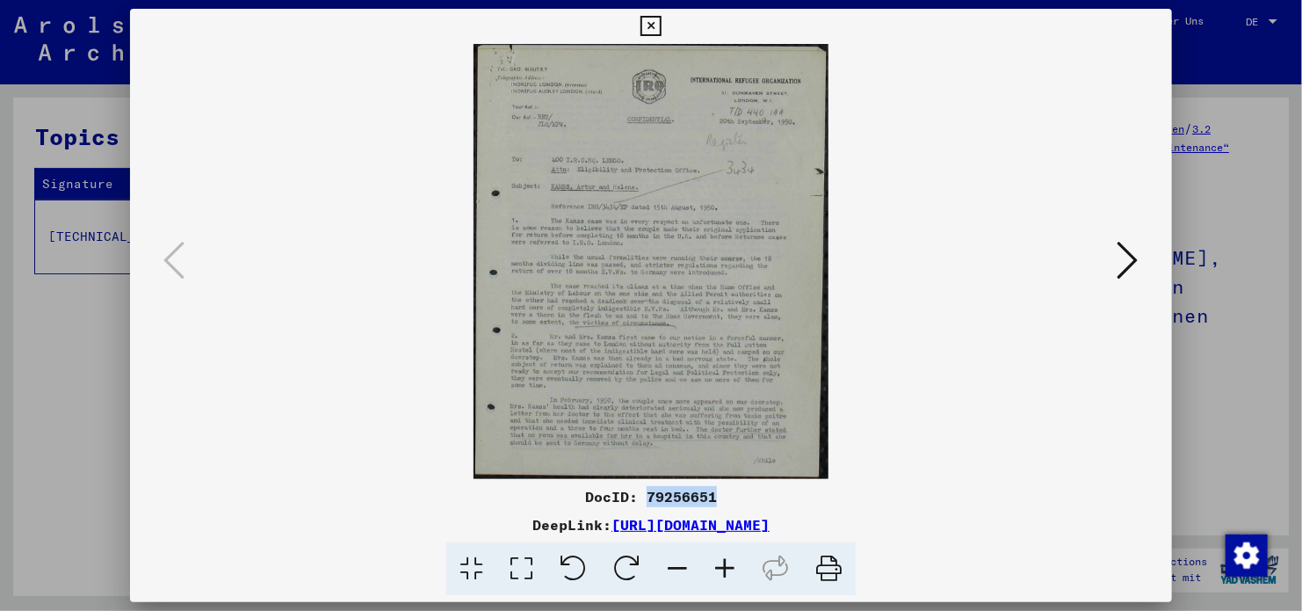
scroll to position [439, 0]
click at [653, 23] on icon at bounding box center [651, 26] width 20 height 21
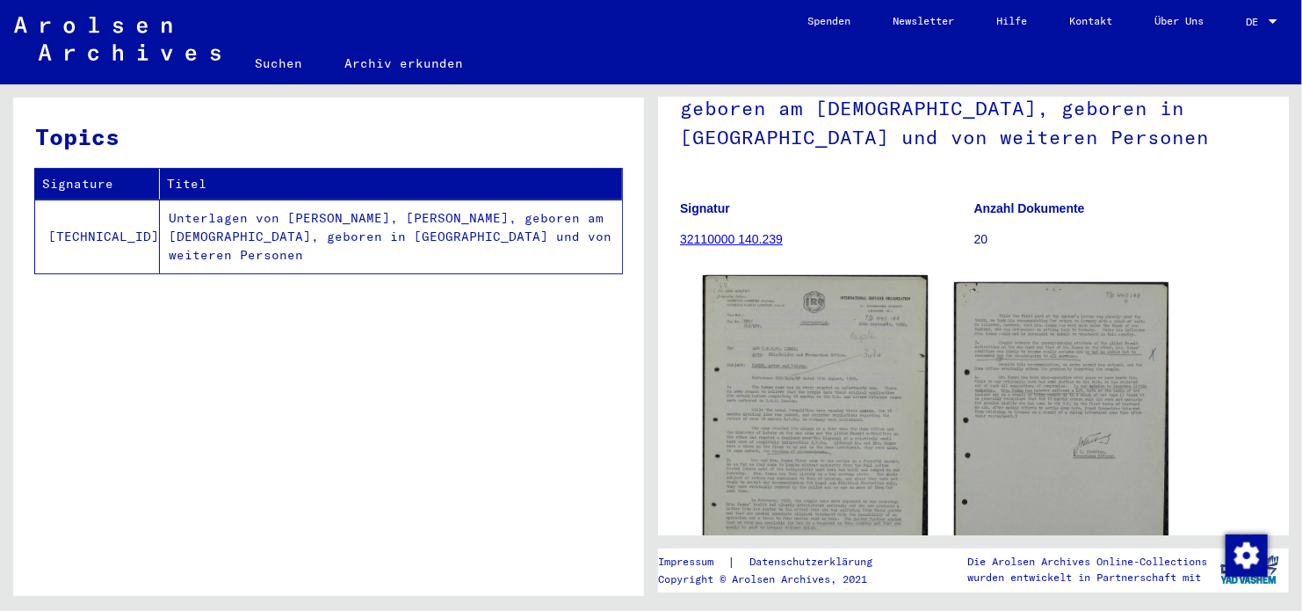
scroll to position [176, 0]
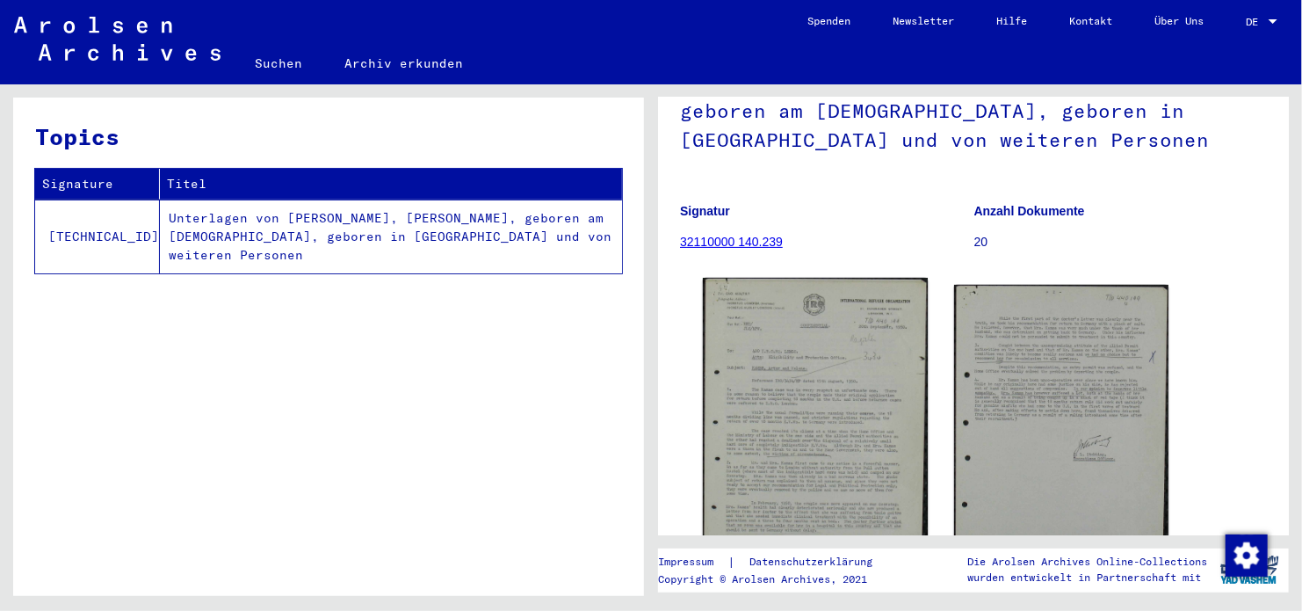
click at [858, 415] on img at bounding box center [815, 415] width 225 height 275
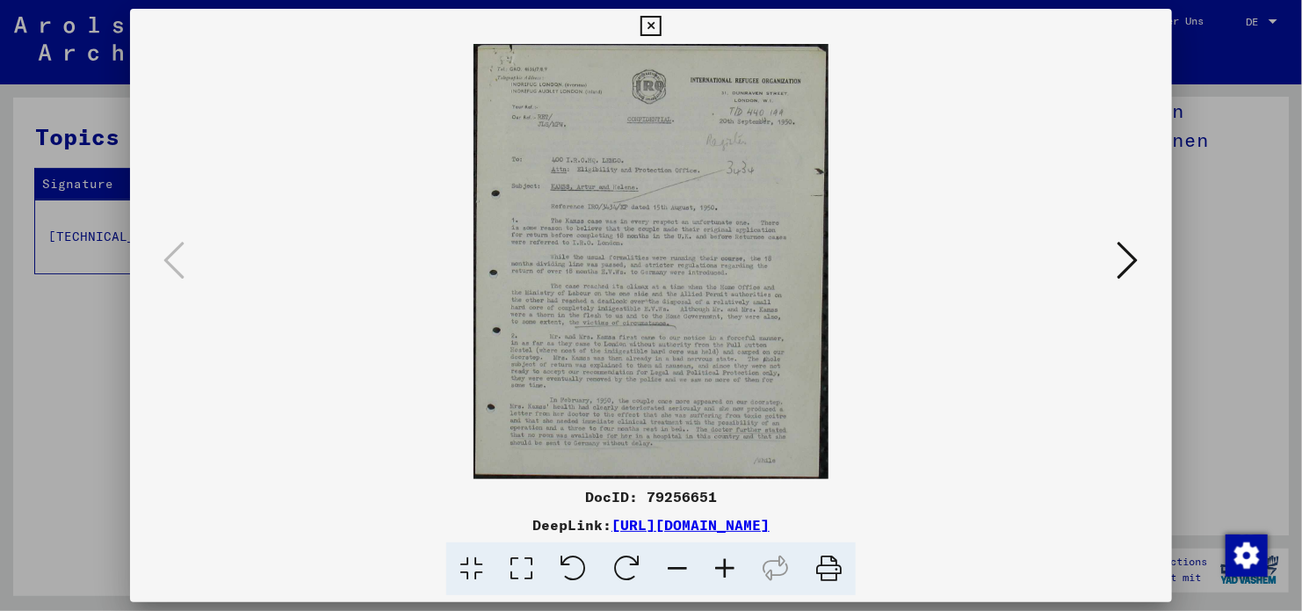
drag, startPoint x: 1119, startPoint y: 260, endPoint x: 1054, endPoint y: 254, distance: 64.4
click at [1119, 260] on icon at bounding box center [1128, 260] width 21 height 42
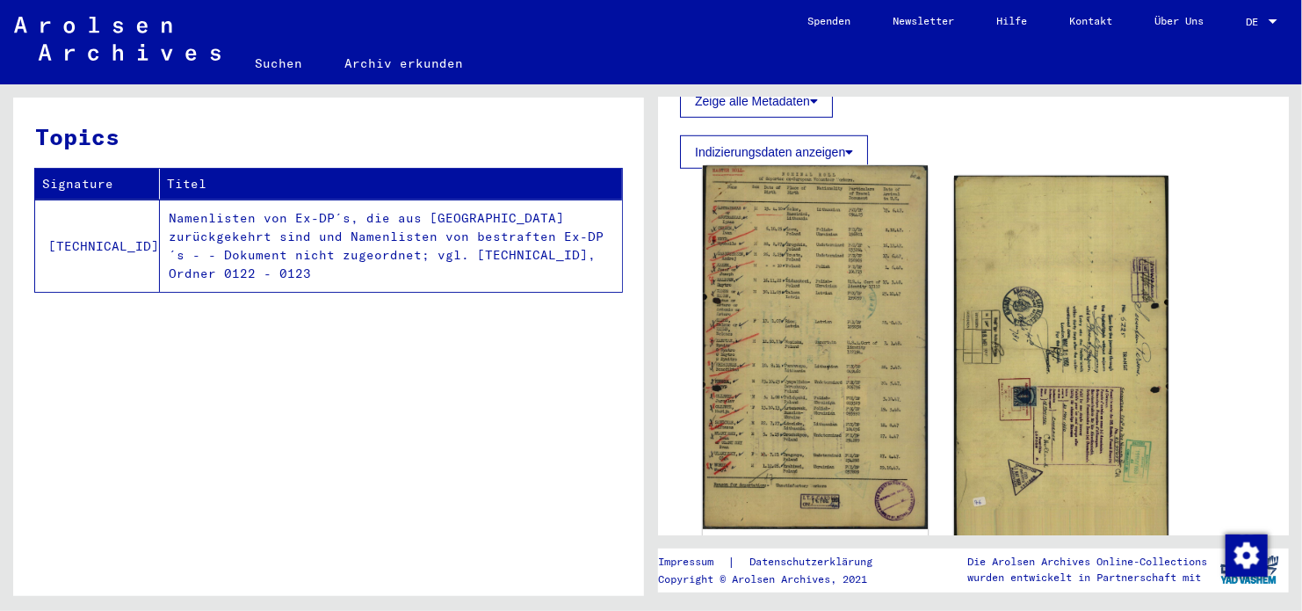
scroll to position [703, 0]
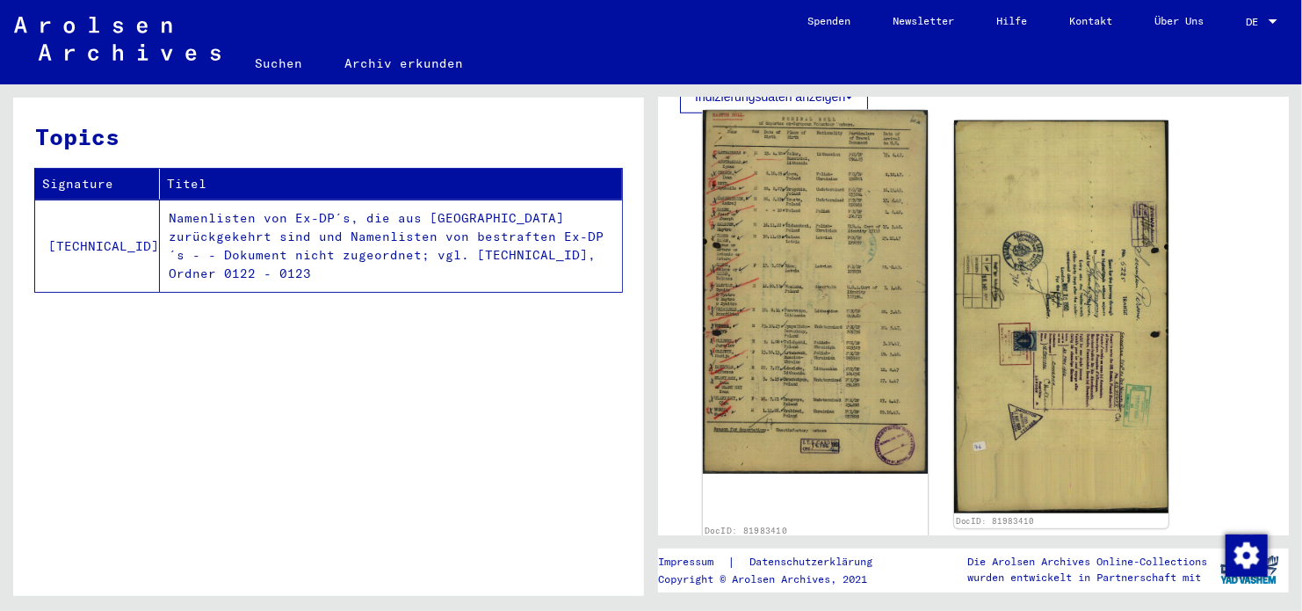
click at [850, 255] on img at bounding box center [815, 293] width 225 height 364
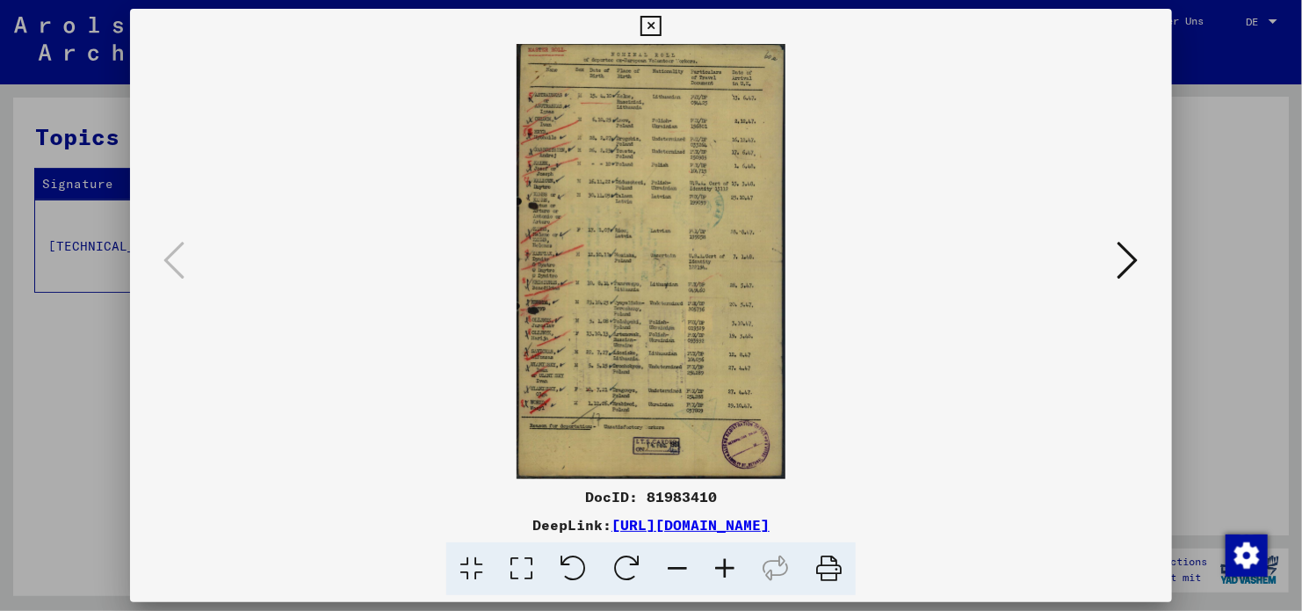
drag, startPoint x: 1134, startPoint y: 264, endPoint x: 1125, endPoint y: 267, distance: 10.3
click at [1134, 263] on icon at bounding box center [1128, 260] width 21 height 42
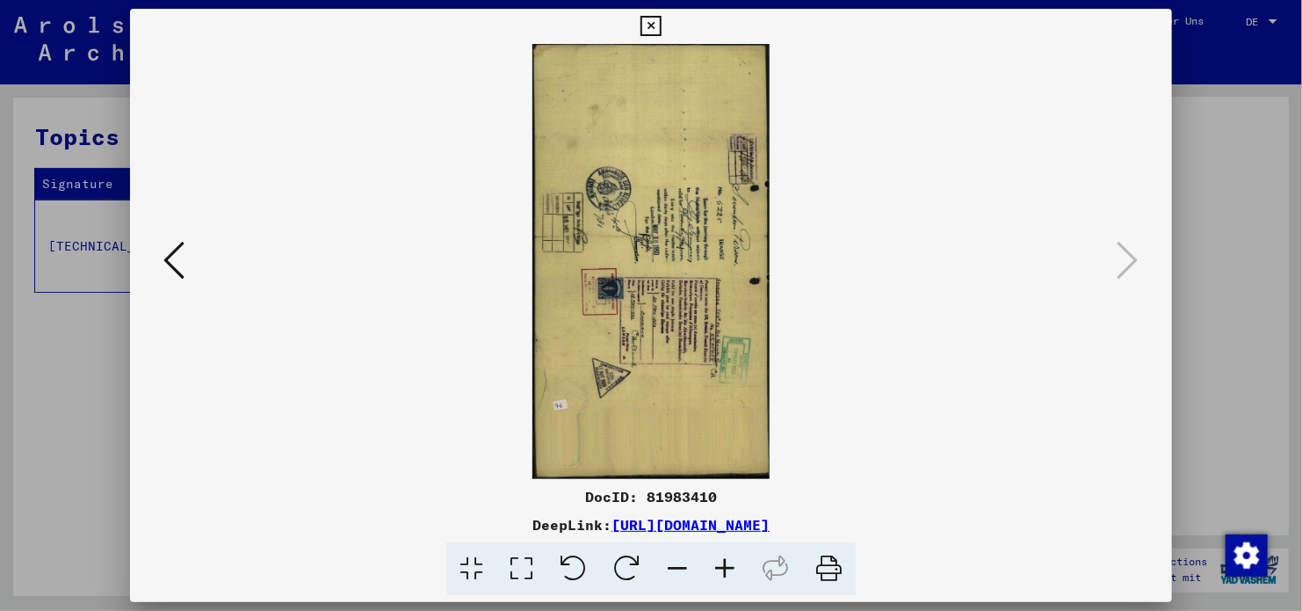
click at [653, 14] on button at bounding box center [650, 26] width 31 height 35
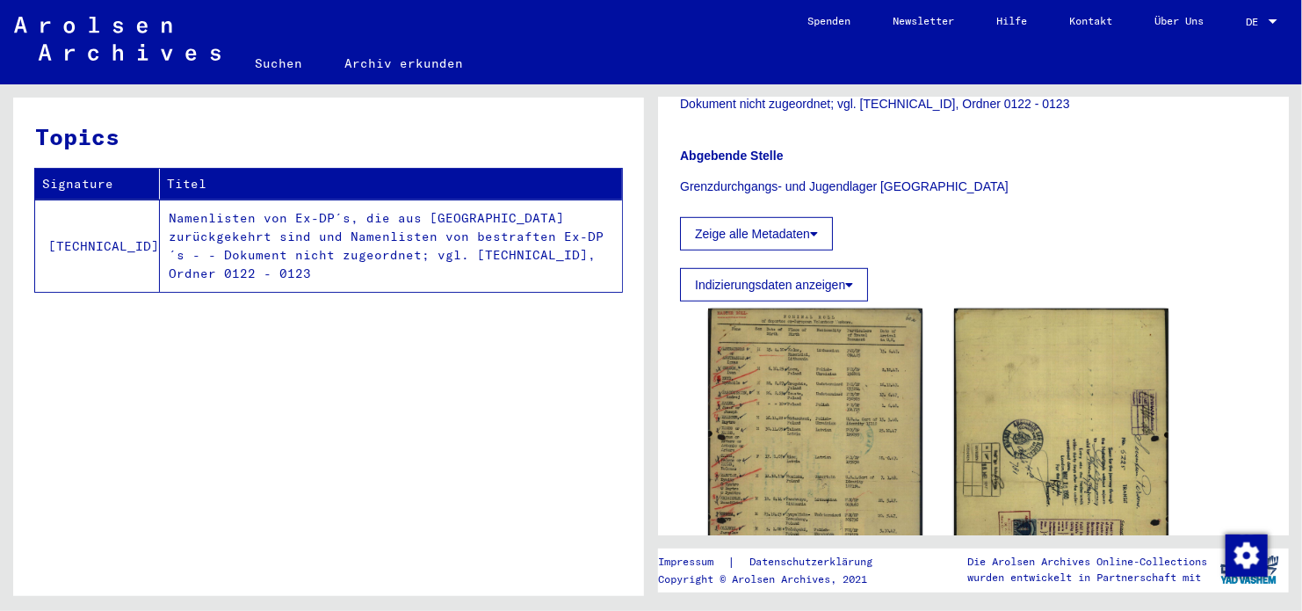
scroll to position [508, 0]
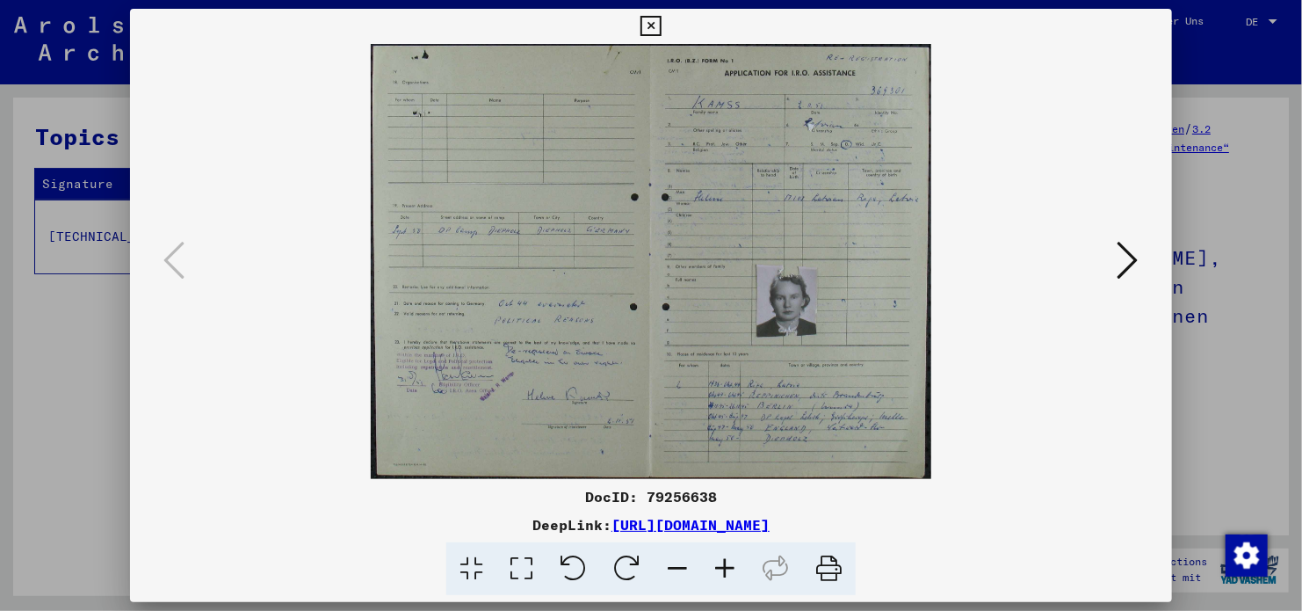
scroll to position [264, 0]
click at [1142, 270] on button at bounding box center [1128, 261] width 32 height 50
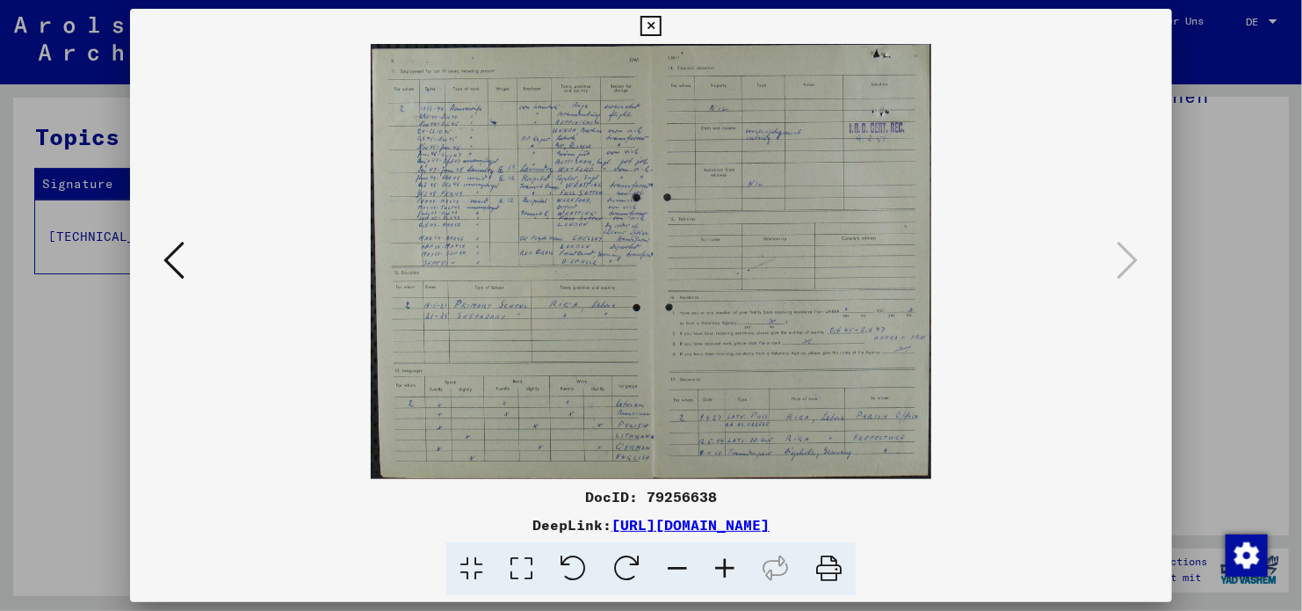
click at [656, 25] on icon at bounding box center [651, 26] width 20 height 21
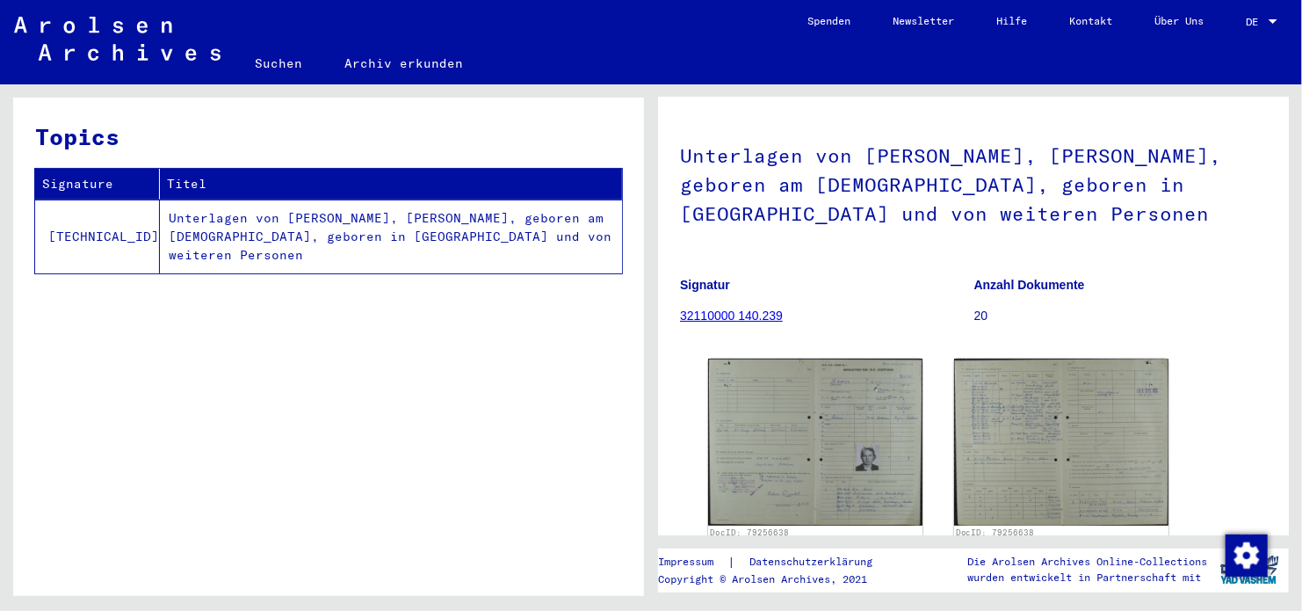
scroll to position [0, 0]
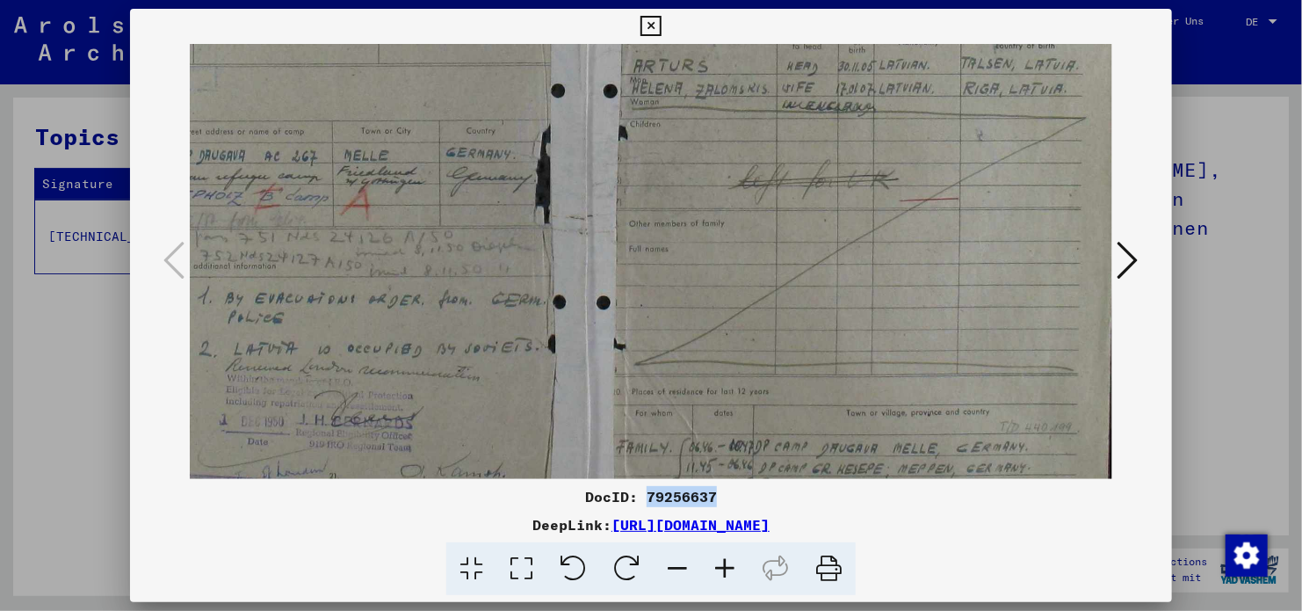
scroll to position [317, 144]
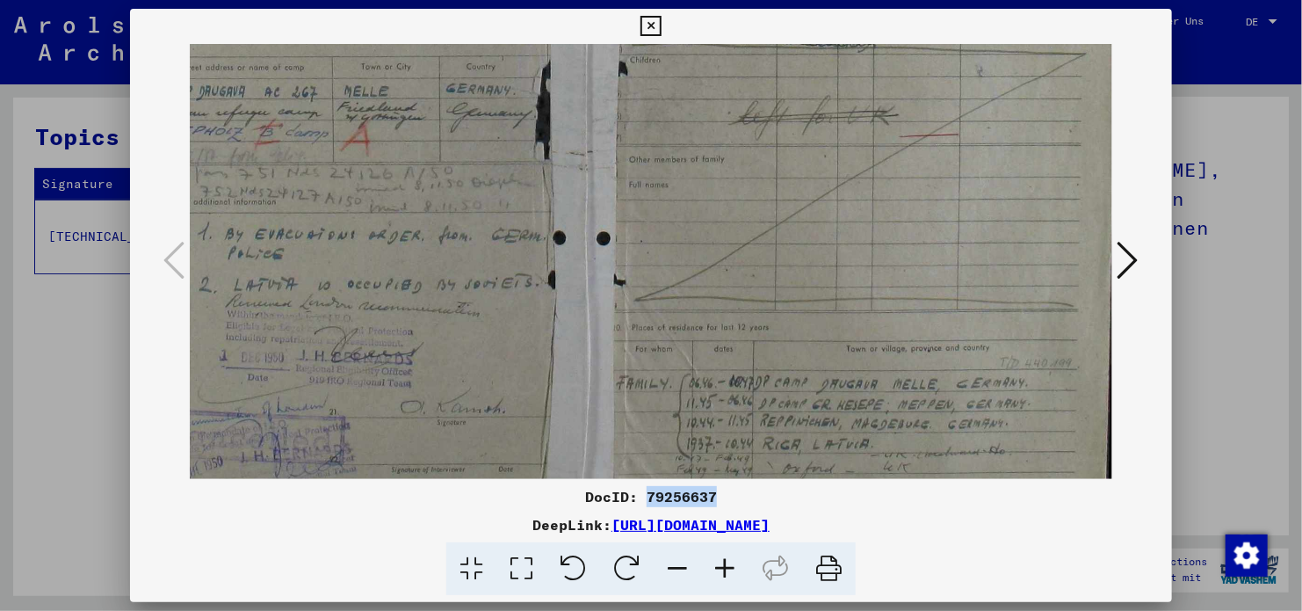
drag, startPoint x: 660, startPoint y: 341, endPoint x: 639, endPoint y: 24, distance: 317.9
click at [639, 24] on div "DocID: 79256637 DeepLink: [URL][DOMAIN_NAME]" at bounding box center [651, 302] width 1042 height 587
click at [470, 568] on icon at bounding box center [471, 569] width 50 height 54
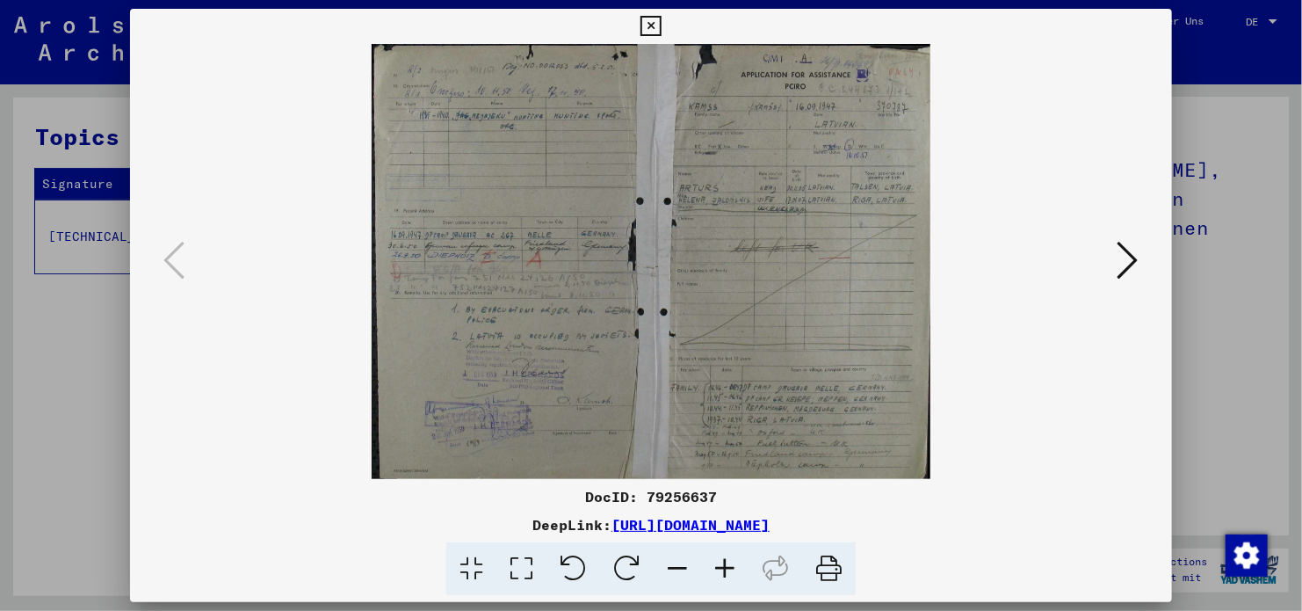
click at [1120, 267] on icon at bounding box center [1128, 260] width 21 height 42
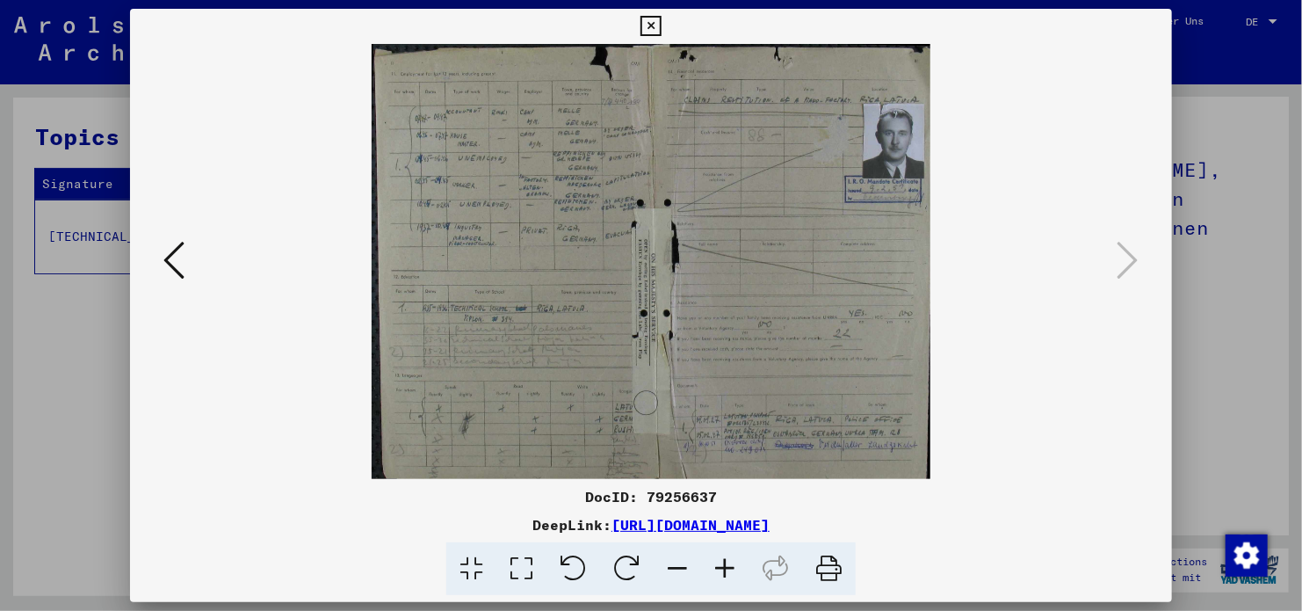
click at [171, 278] on icon at bounding box center [173, 260] width 21 height 42
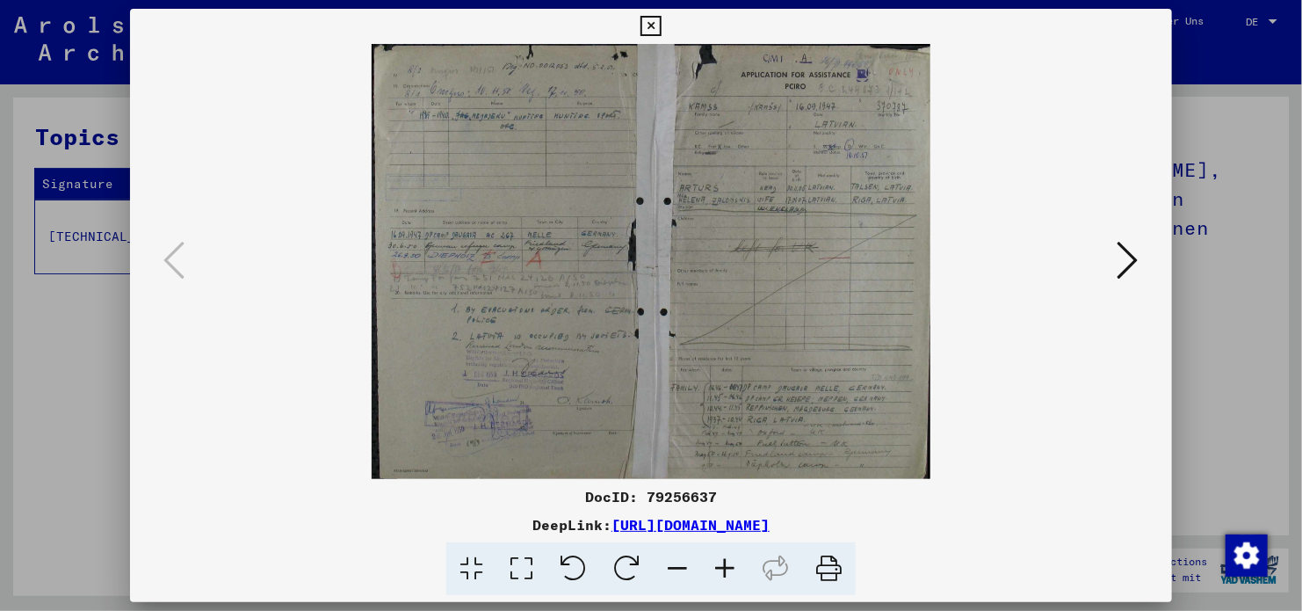
click at [1124, 267] on icon at bounding box center [1128, 260] width 21 height 42
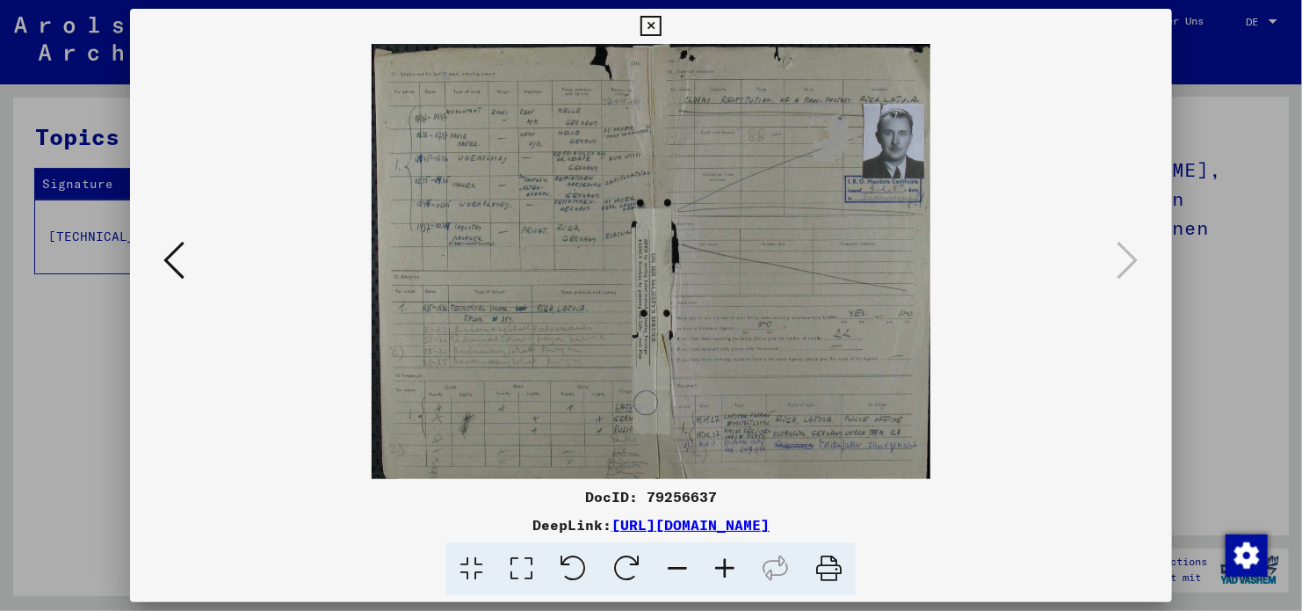
click at [655, 24] on icon at bounding box center [651, 26] width 20 height 21
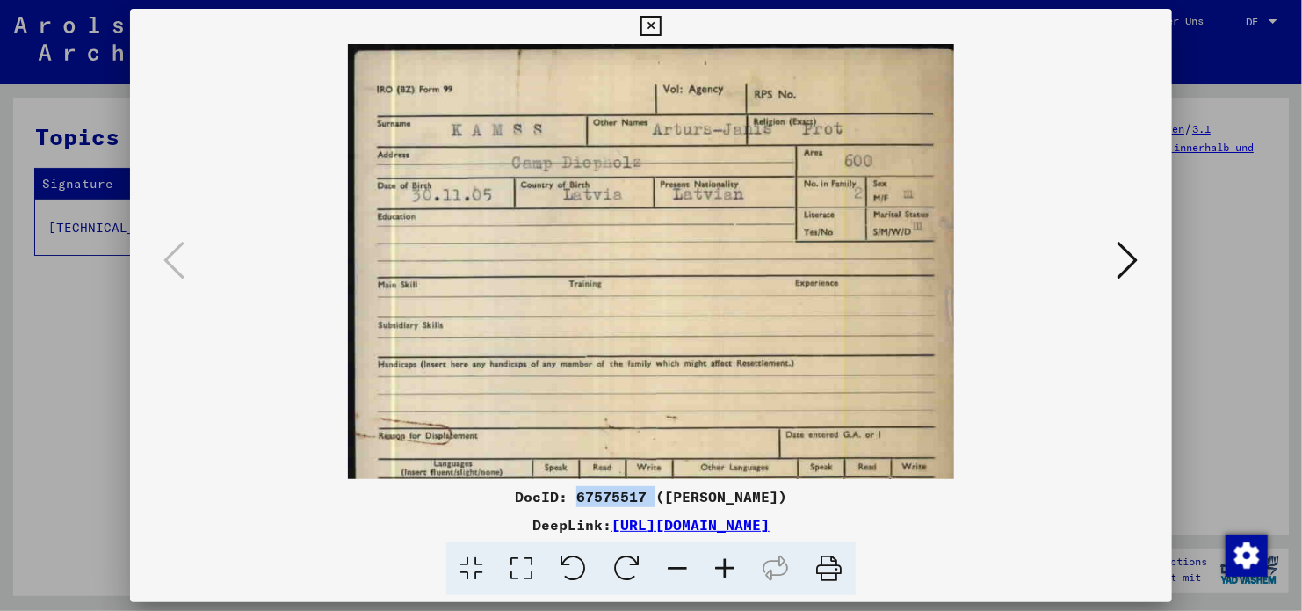
scroll to position [176, 0]
click at [471, 576] on icon at bounding box center [471, 569] width 50 height 54
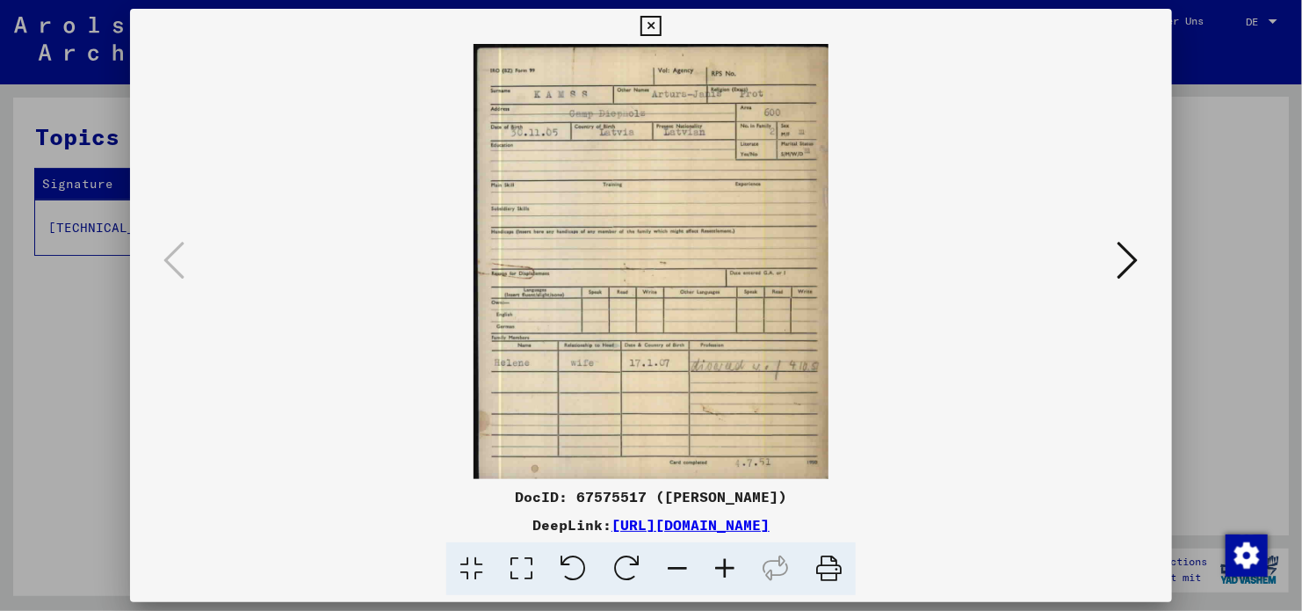
click at [1128, 266] on icon at bounding box center [1128, 260] width 21 height 42
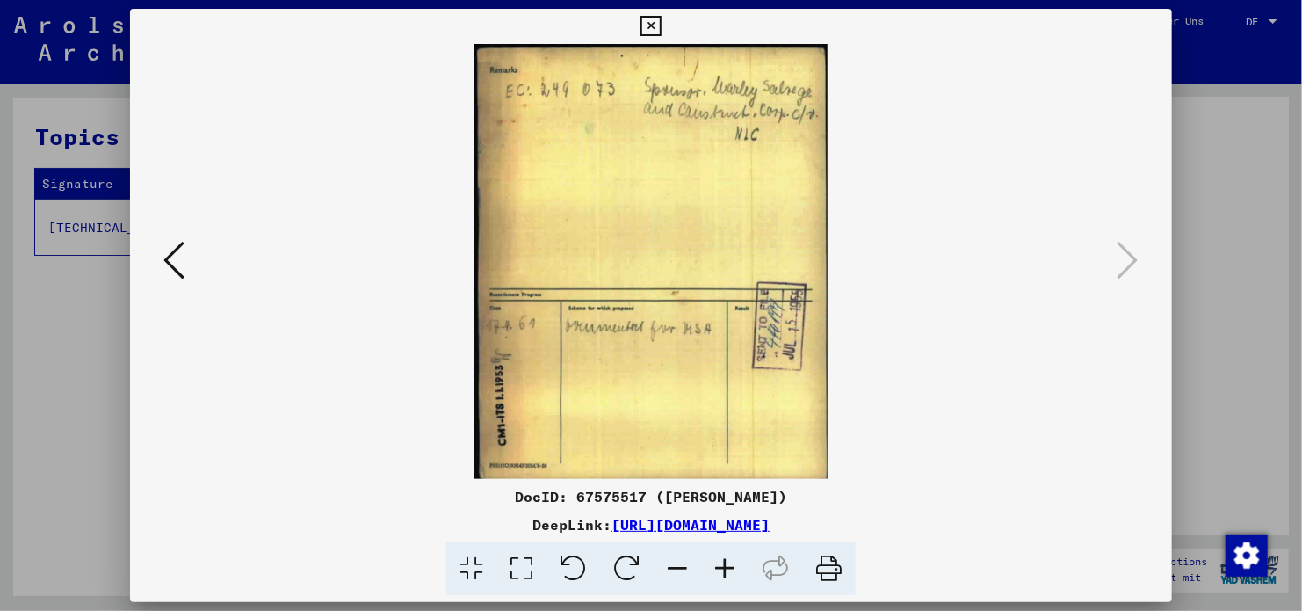
click at [176, 253] on icon at bounding box center [173, 260] width 21 height 42
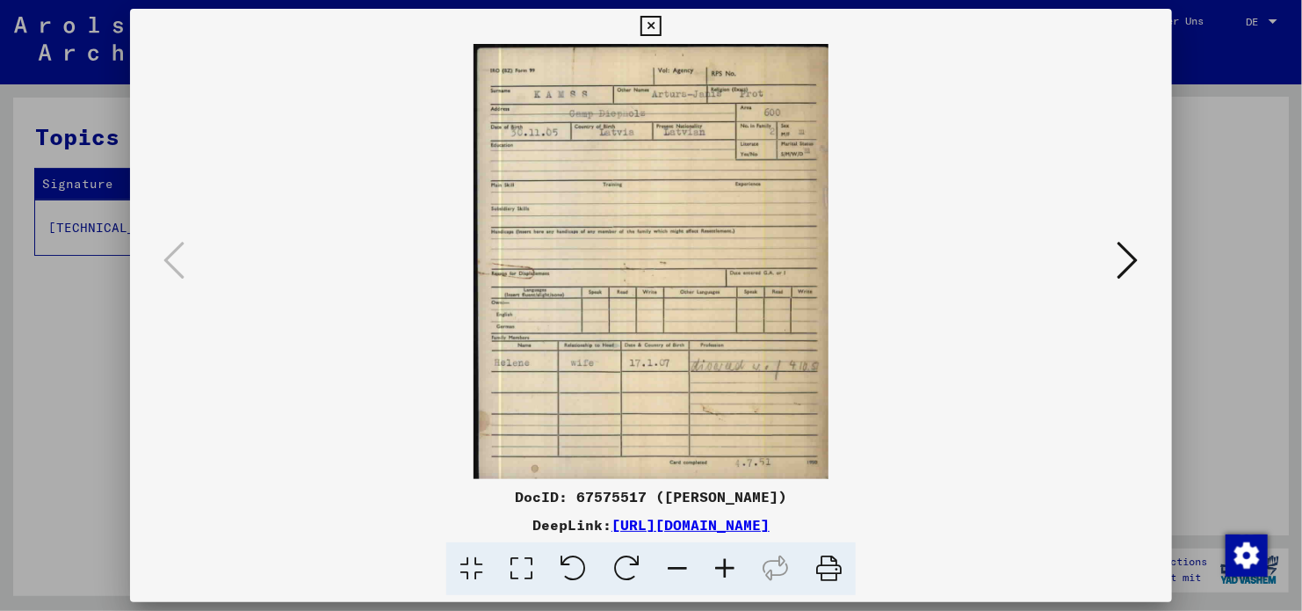
click at [1133, 264] on icon at bounding box center [1128, 260] width 21 height 42
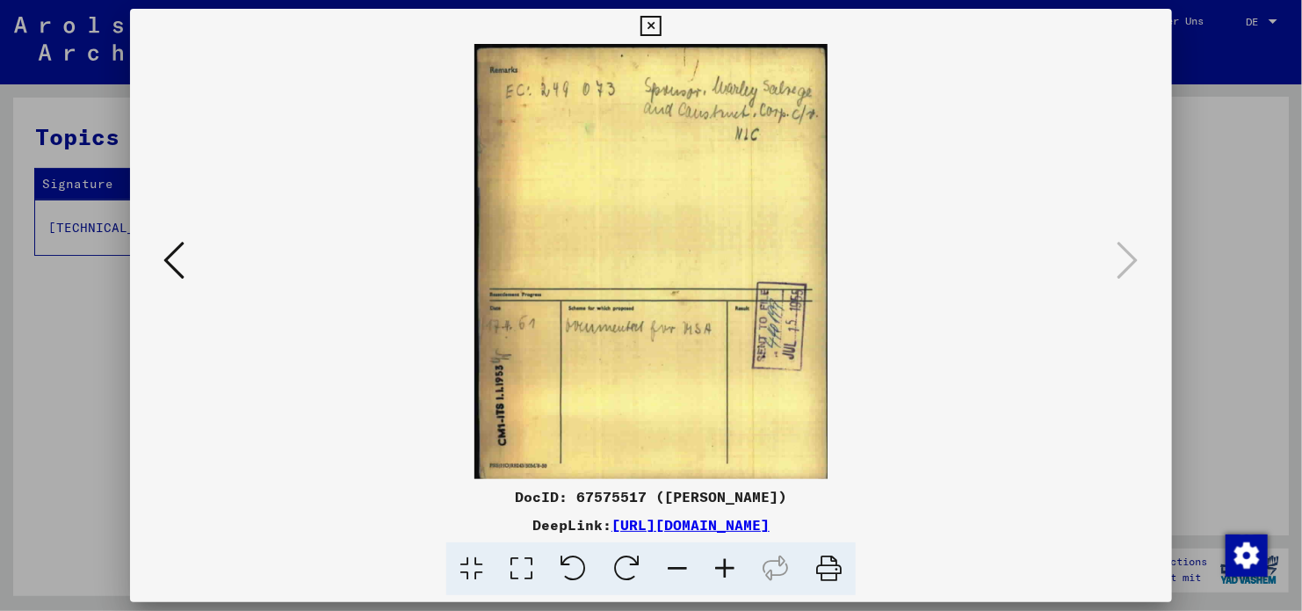
click at [641, 22] on icon at bounding box center [651, 26] width 20 height 21
